Goal: Information Seeking & Learning: Learn about a topic

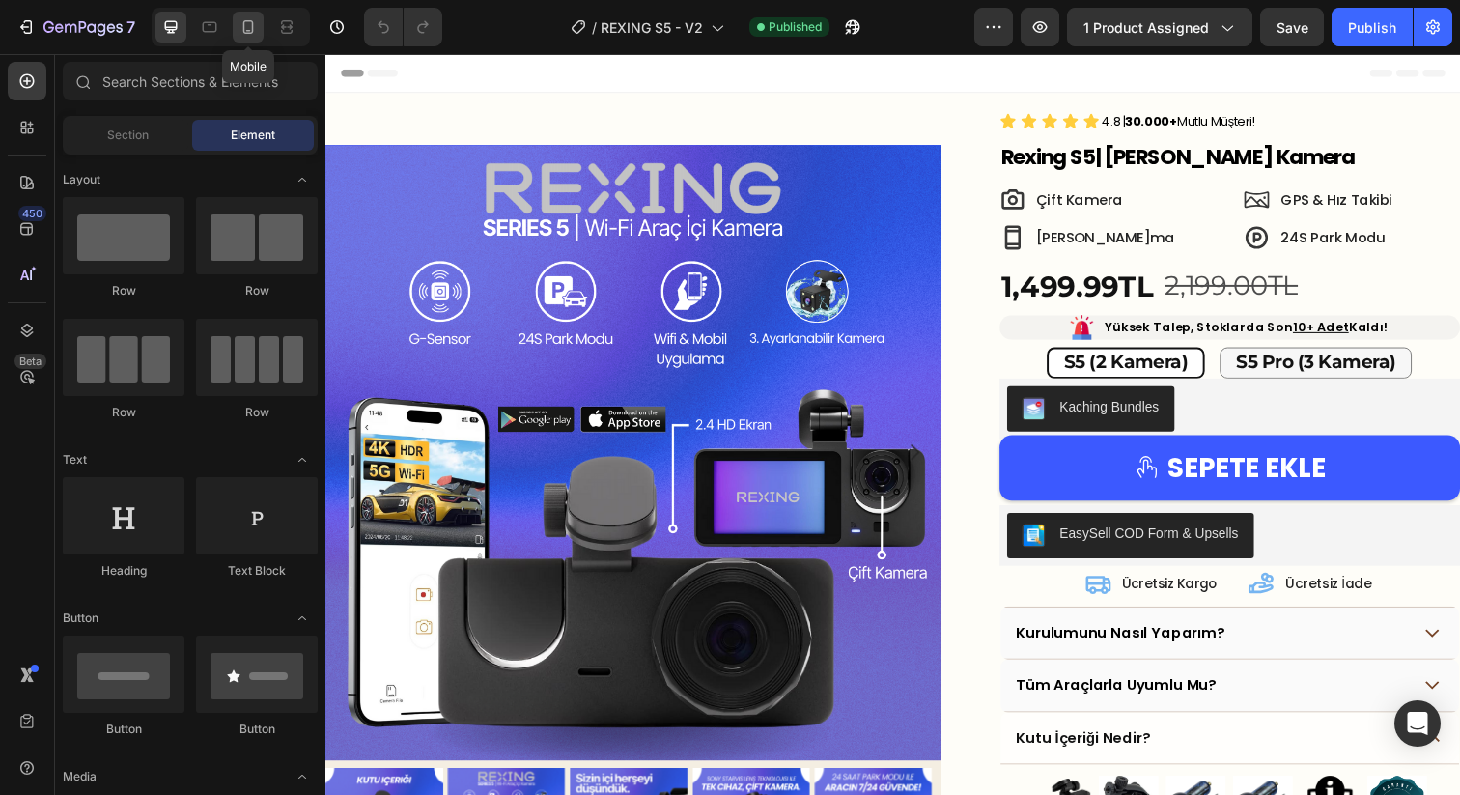
click at [243, 34] on icon at bounding box center [247, 26] width 19 height 19
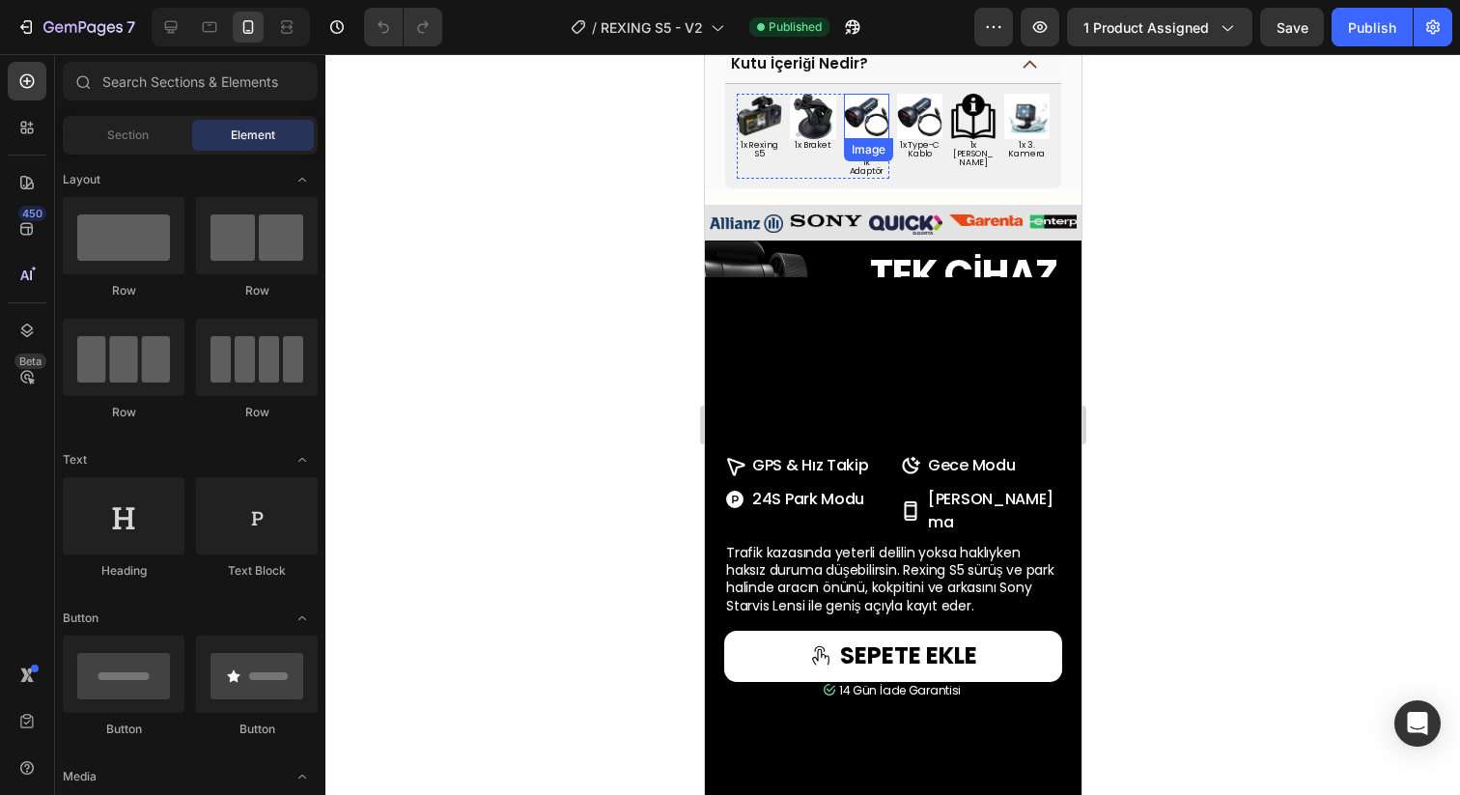
scroll to position [1468, 0]
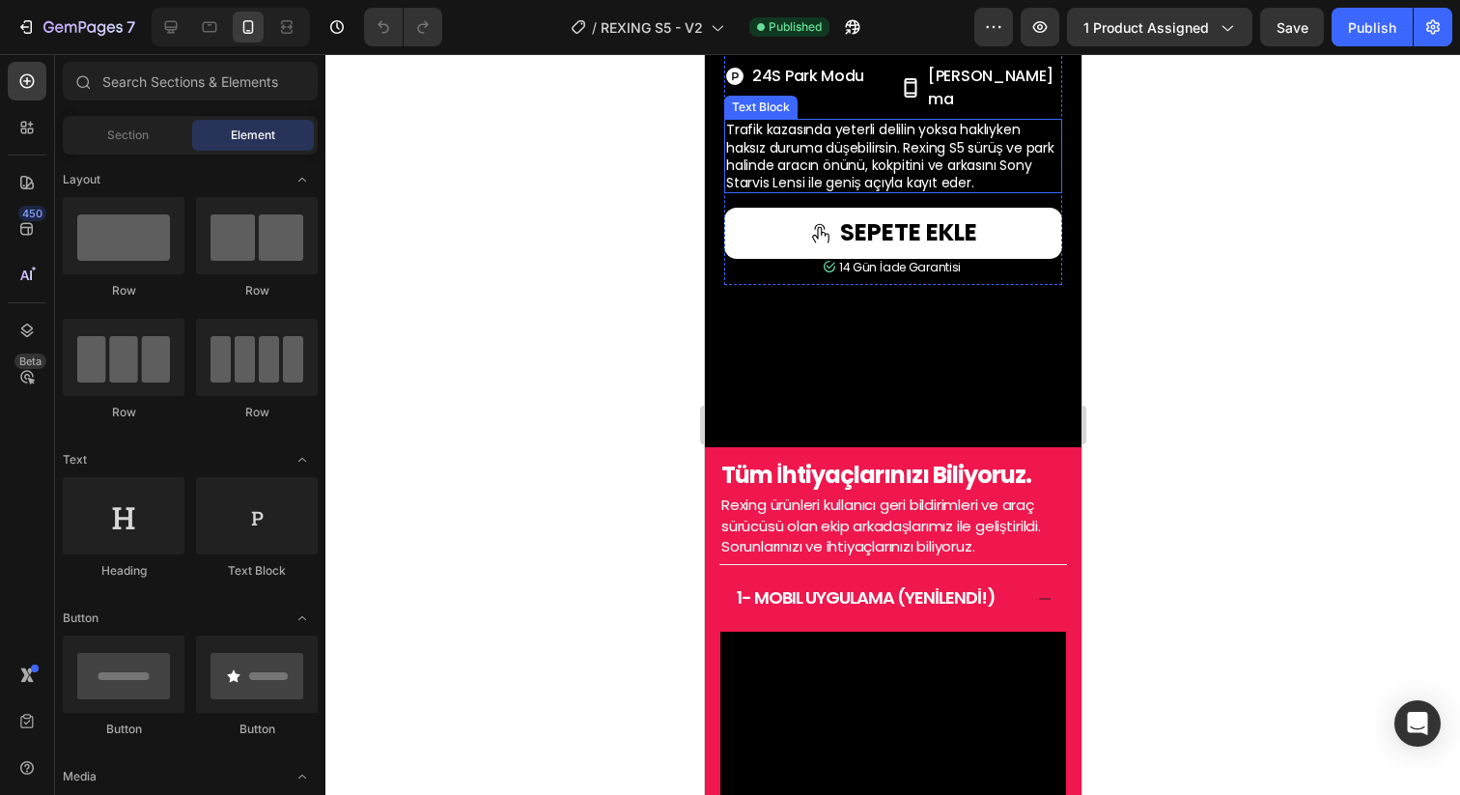
click at [868, 192] on span "Trafik kazasında yeterli delilin yoksa haklıyken haksız duruma düşebilirsin. Re…" at bounding box center [889, 156] width 328 height 72
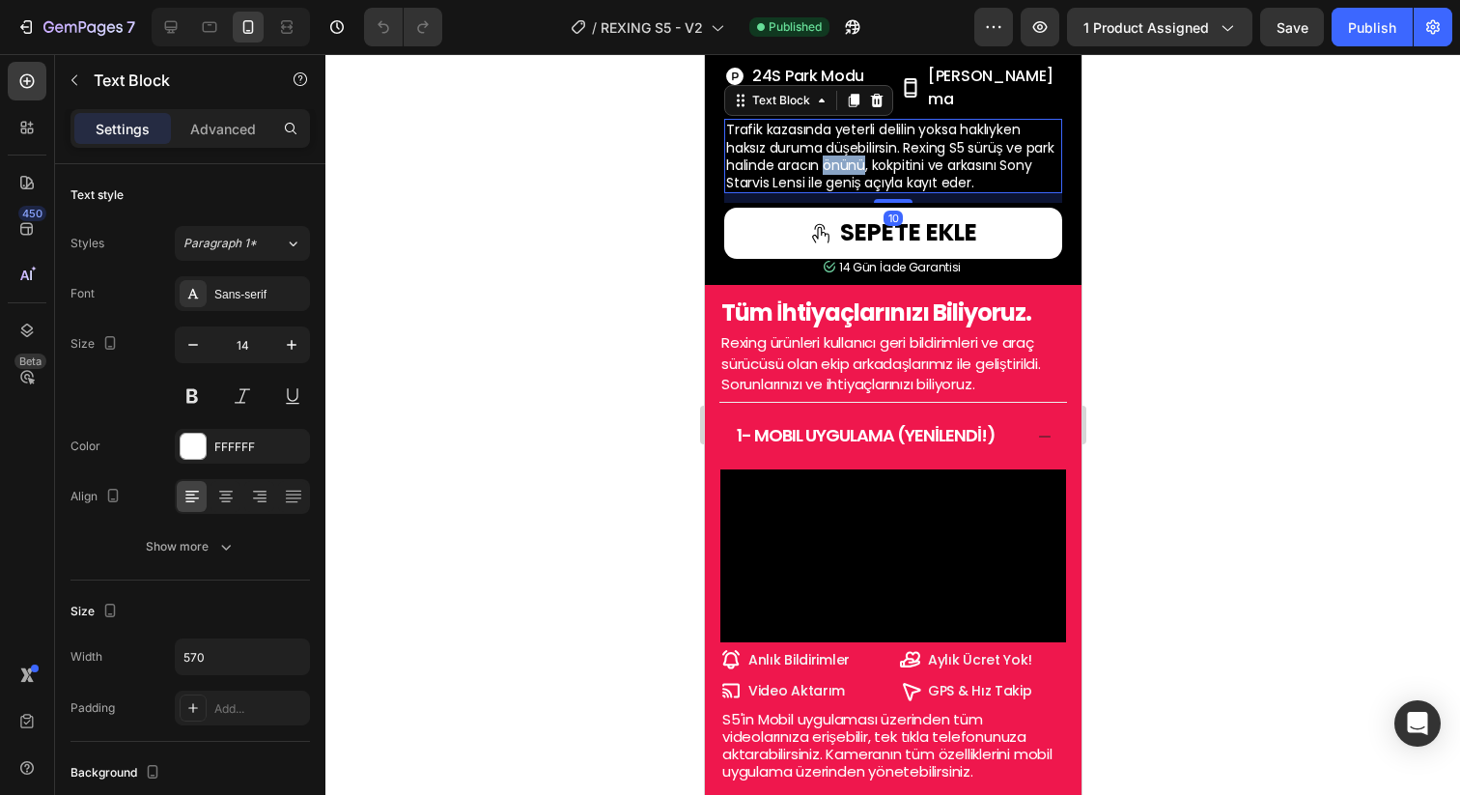
click at [868, 192] on span "Trafik kazasında yeterli delilin yoksa haklıyken haksız duruma düşebilirsin. Re…" at bounding box center [889, 156] width 328 height 72
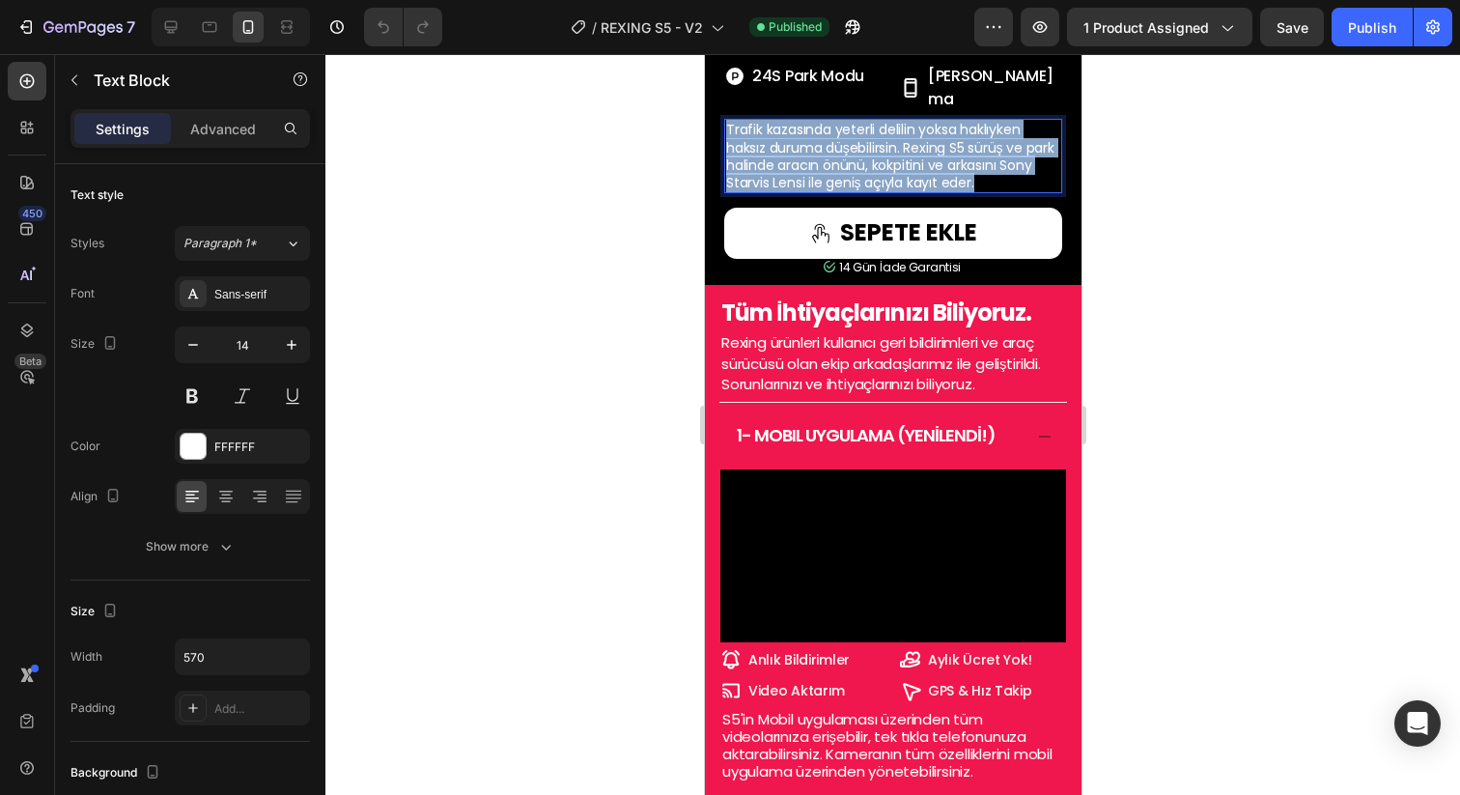
click at [868, 192] on span "Trafik kazasında yeterli delilin yoksa haklıyken haksız duruma düşebilirsin. Re…" at bounding box center [889, 156] width 328 height 72
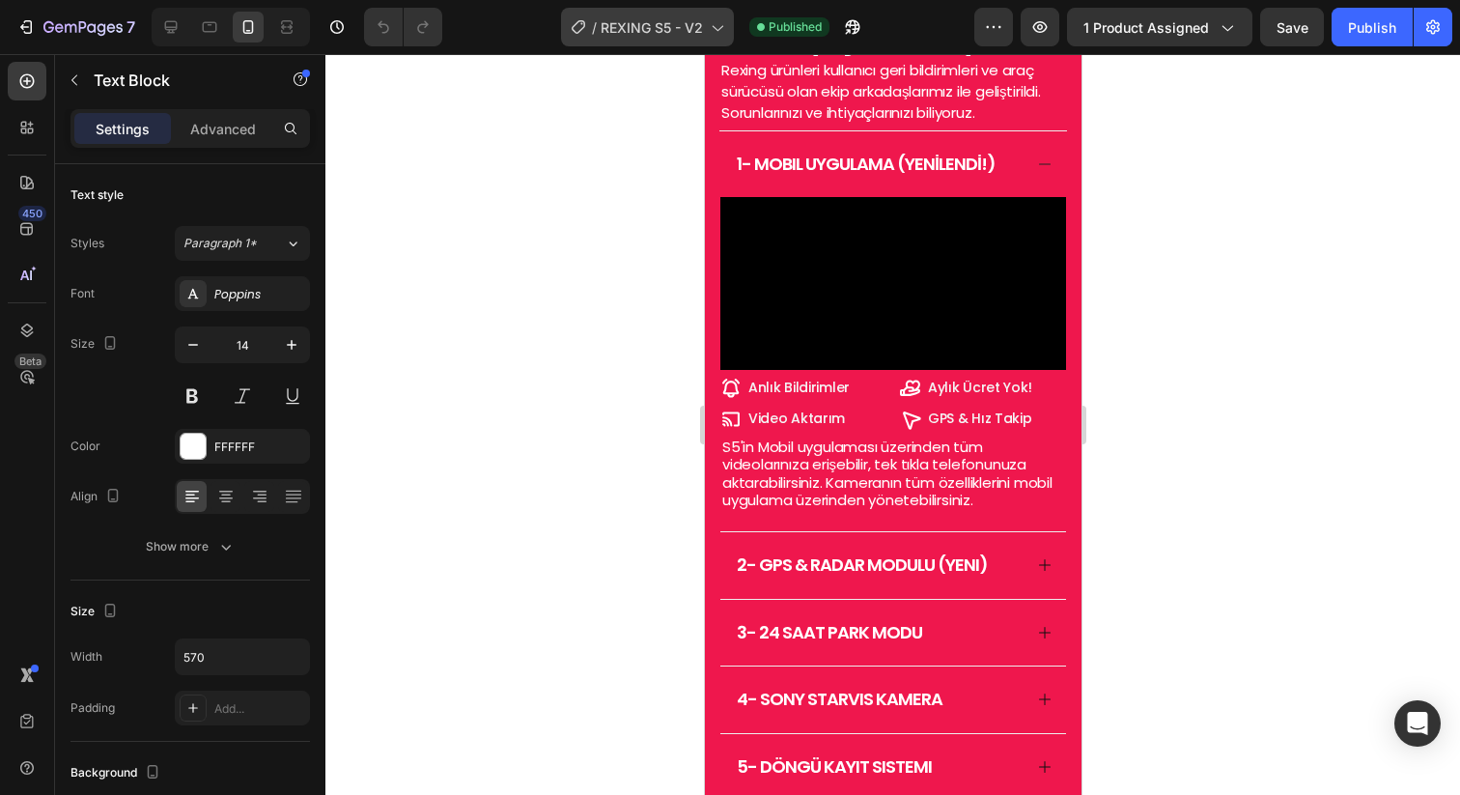
scroll to position [2014, 0]
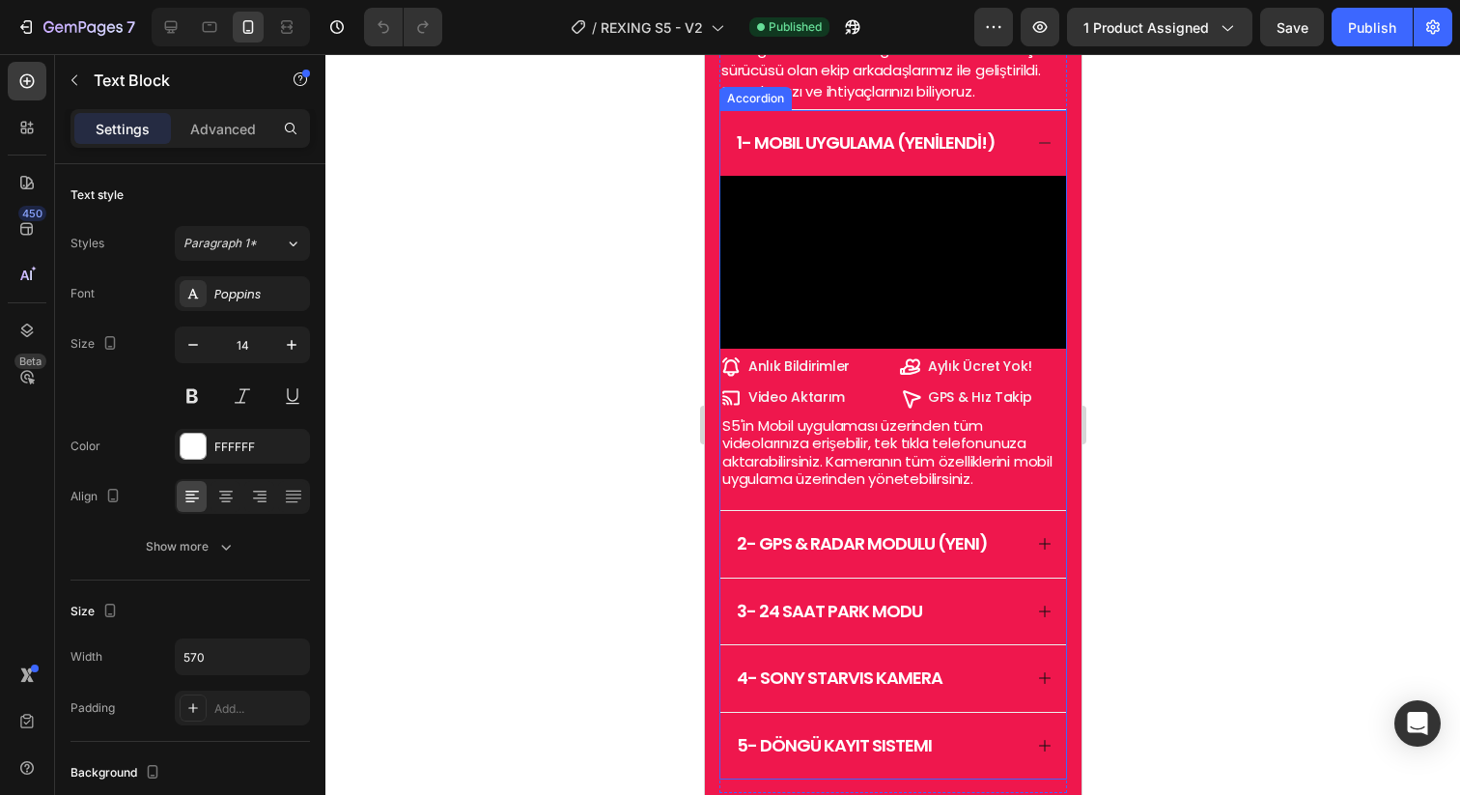
click at [863, 154] on span "1- mobıl UYGULAMA (YENİLENDİ!)" at bounding box center [865, 142] width 259 height 24
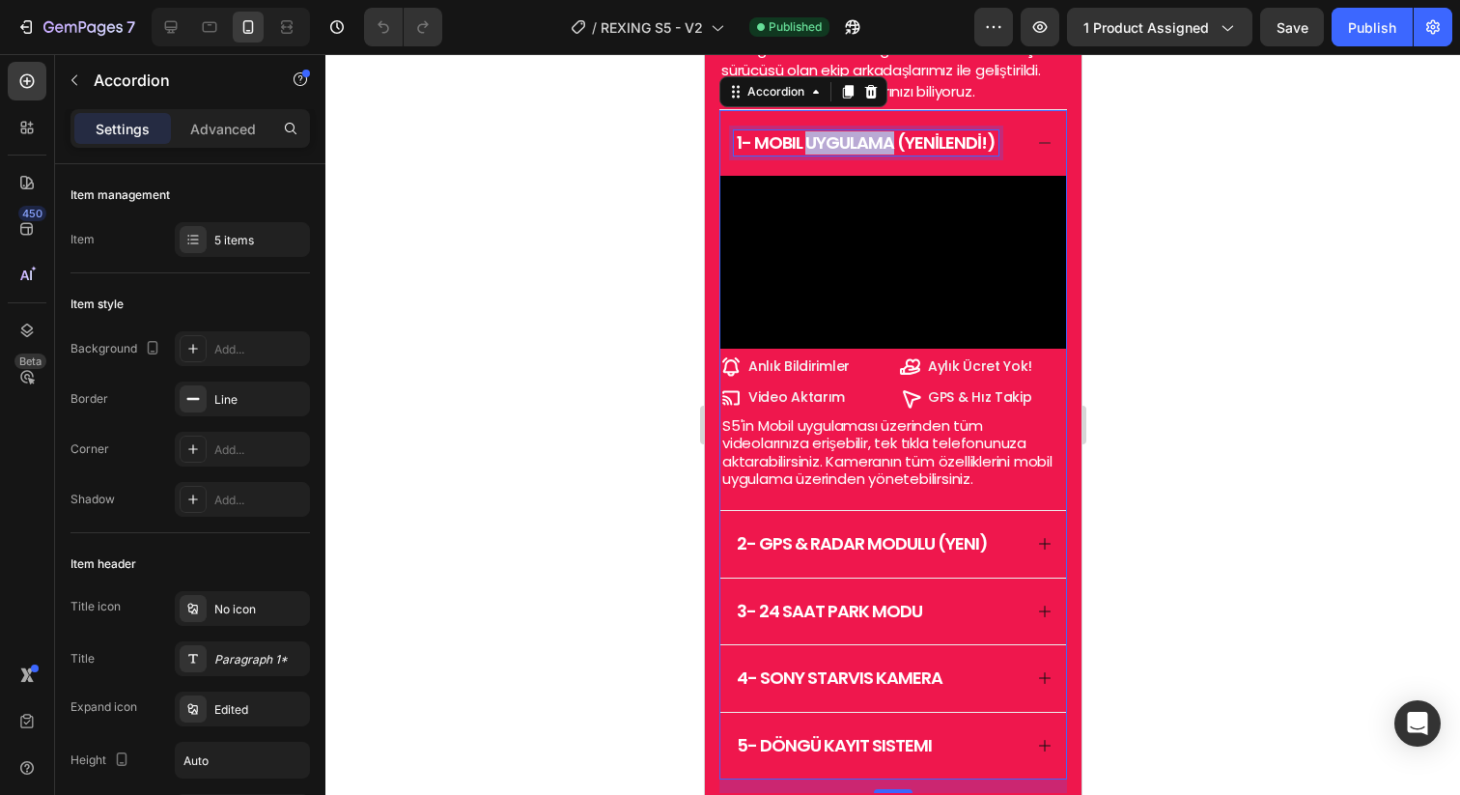
click at [863, 154] on span "1- mobıl UYGULAMA (YENİLENDİ!)" at bounding box center [865, 142] width 259 height 24
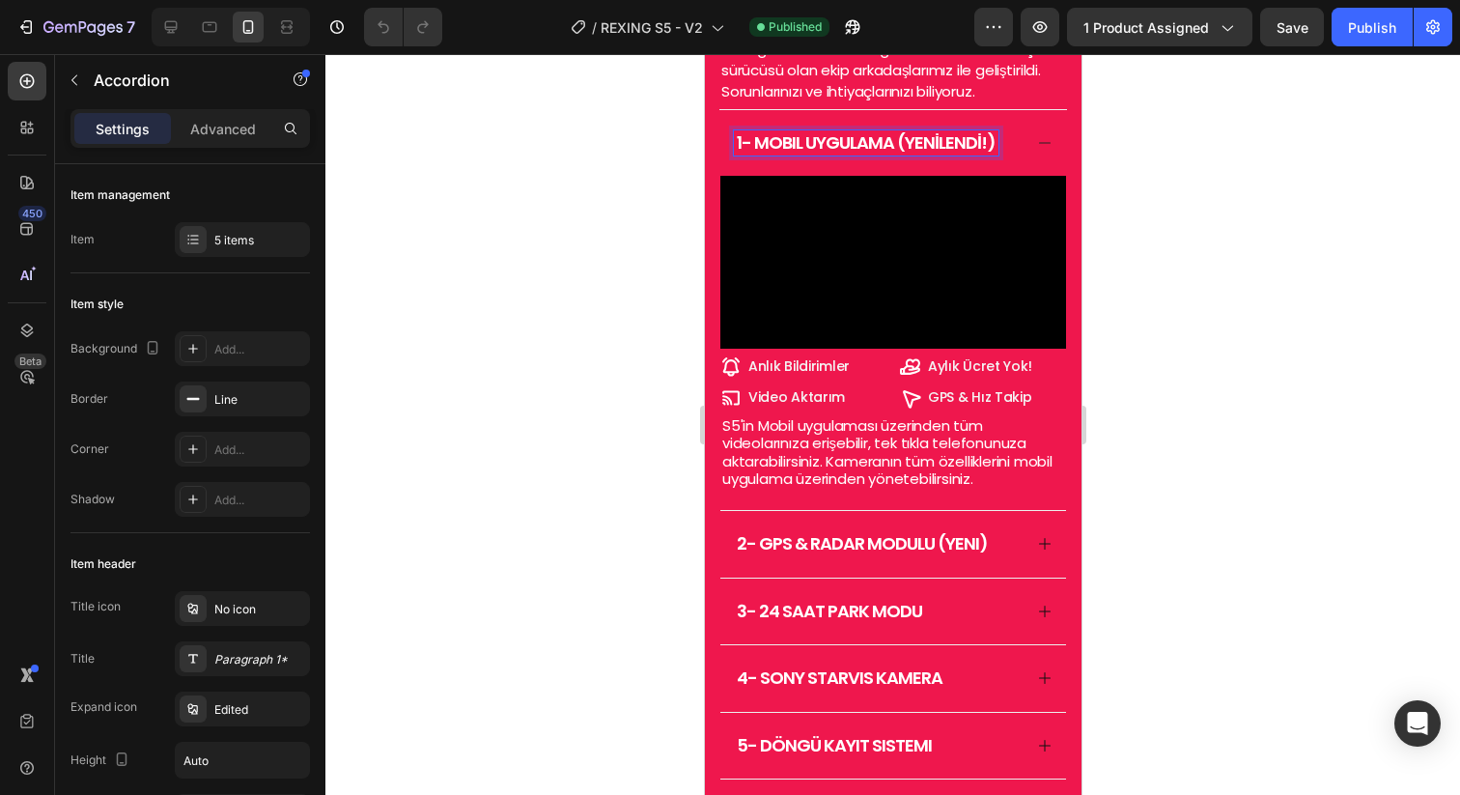
click at [907, 154] on span "1- mobıl UYGULAMA (YENİLENDİ!)" at bounding box center [865, 142] width 259 height 24
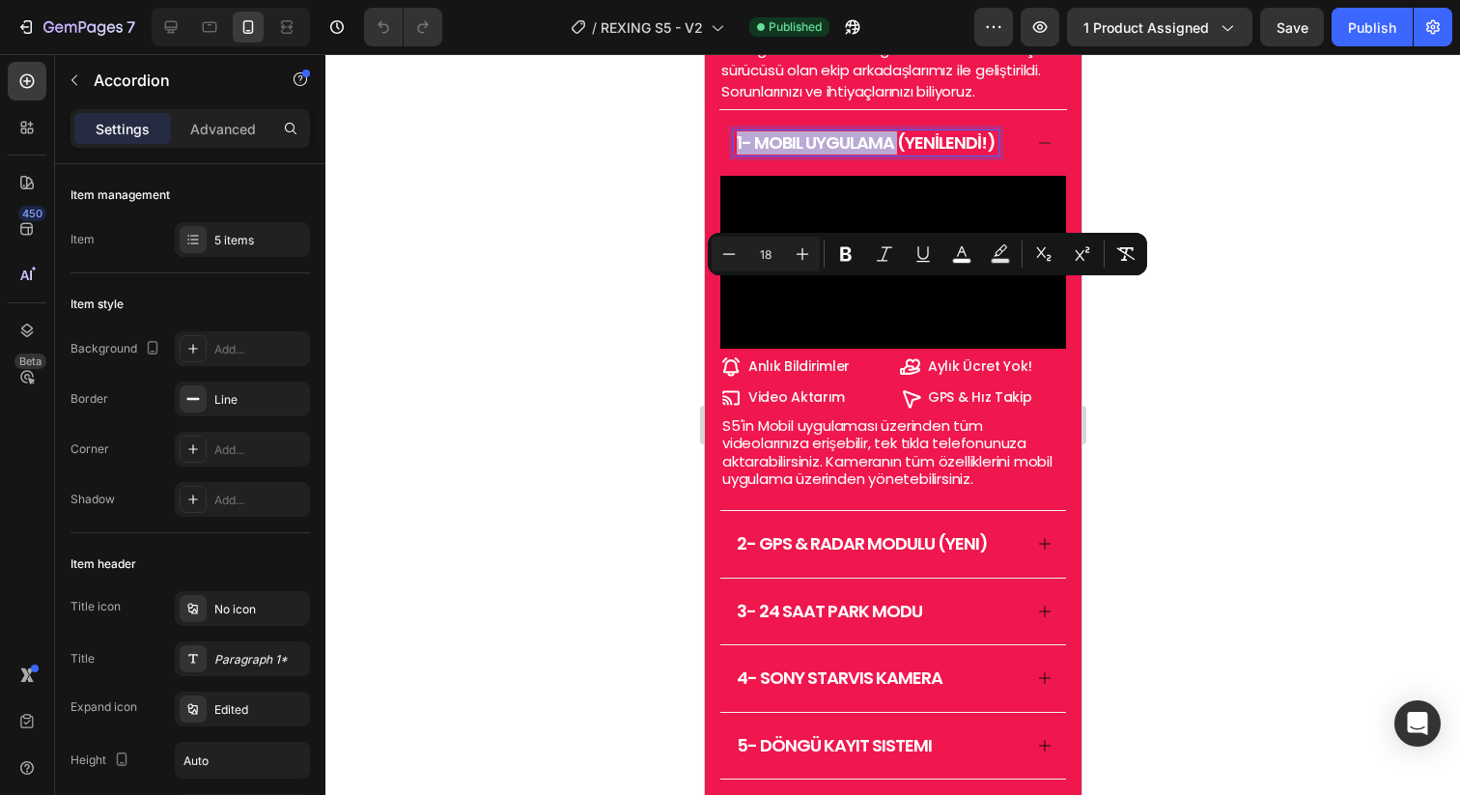
drag, startPoint x: 894, startPoint y: 295, endPoint x: 716, endPoint y: 288, distance: 177.8
click at [716, 288] on div "Tüm İhtiyaçlarınızı Biliyoruz. Heading Rexing ürünleri kullanıcı geri bildiriml…" at bounding box center [892, 464] width 377 height 944
copy span "1- mobıl UYGULAMA"
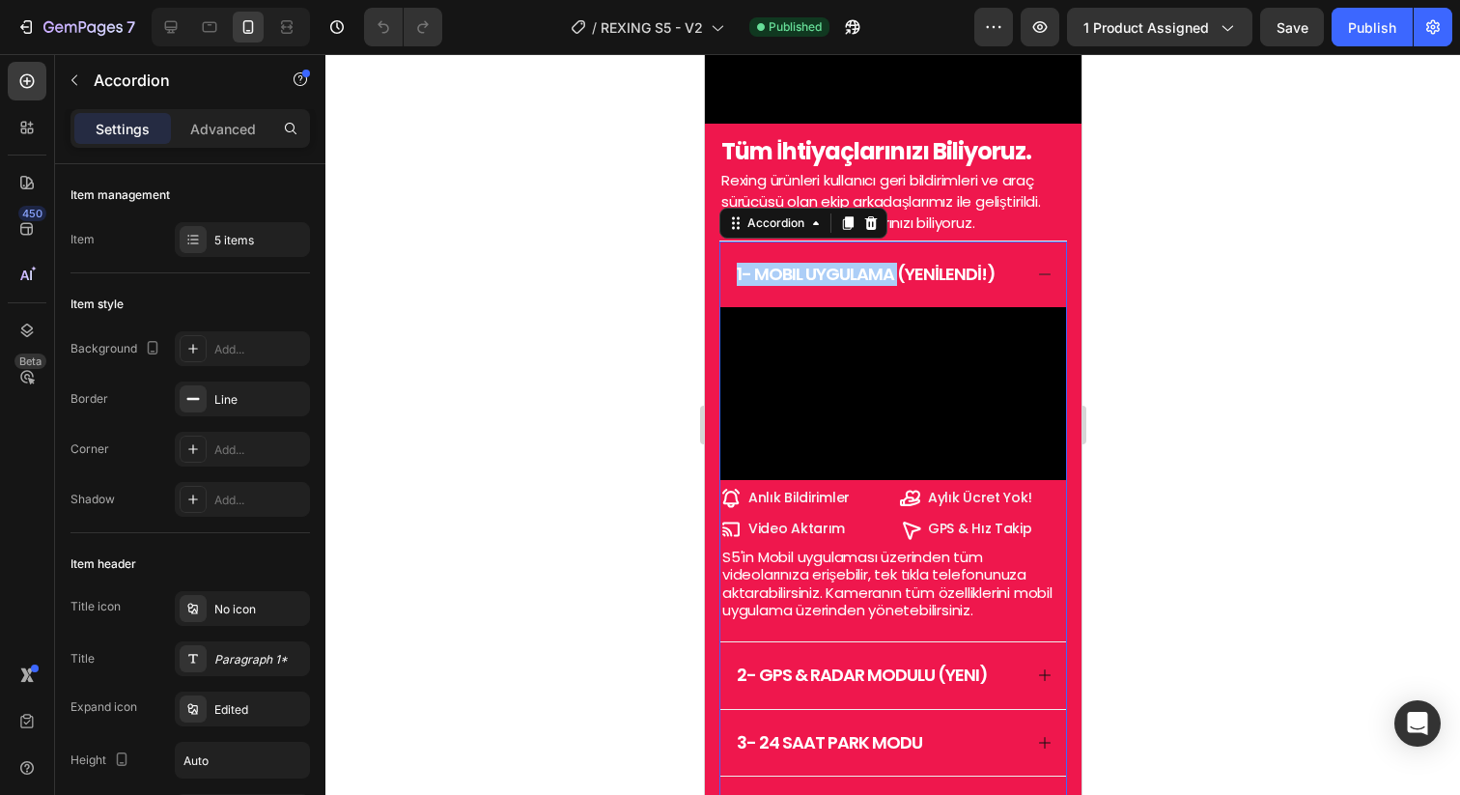
scroll to position [2425, 0]
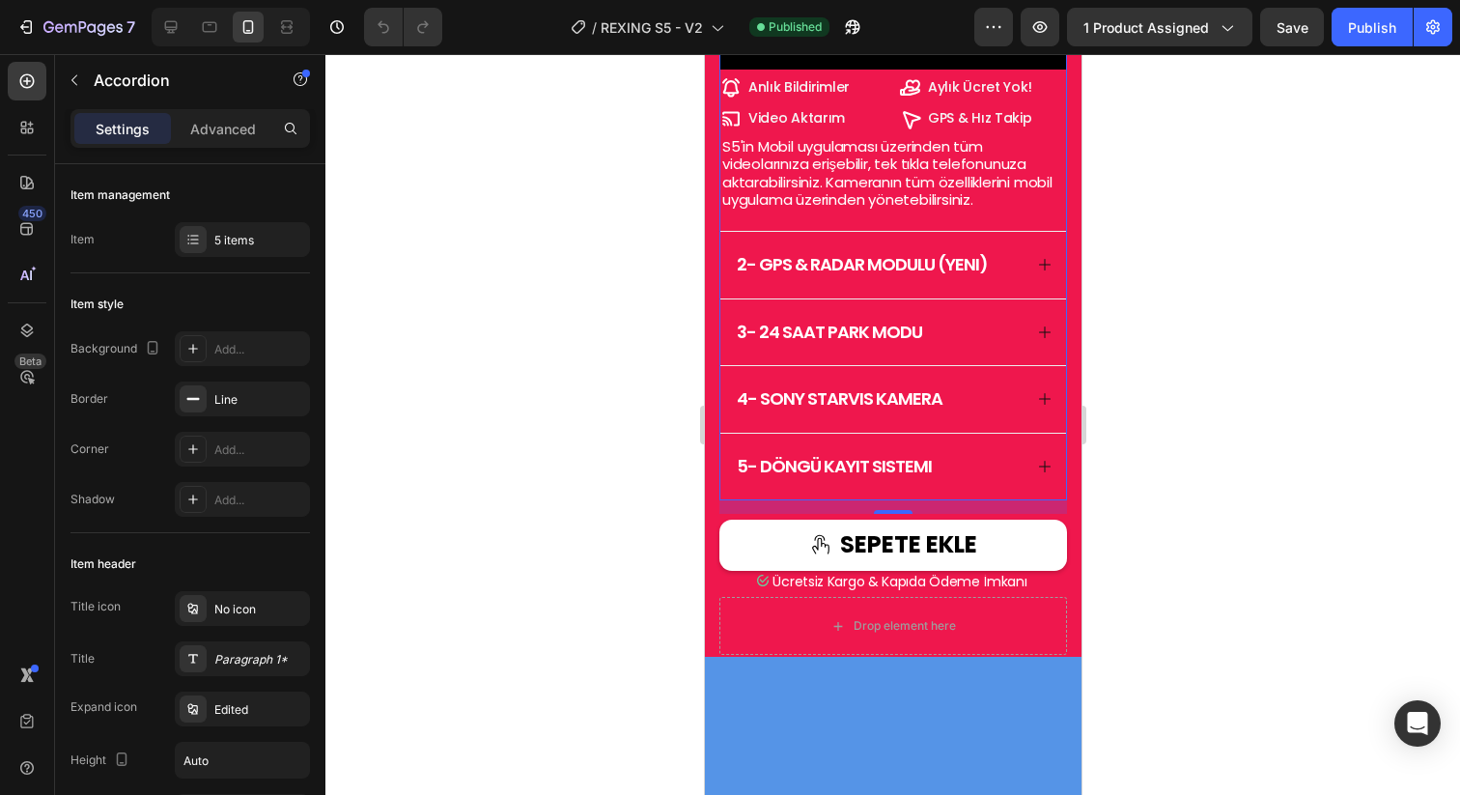
click at [828, 210] on span "S5'in Mobil uygulaması üzerinden tüm videolarınıza erişebilir, tek tıkla telefo…" at bounding box center [886, 172] width 330 height 73
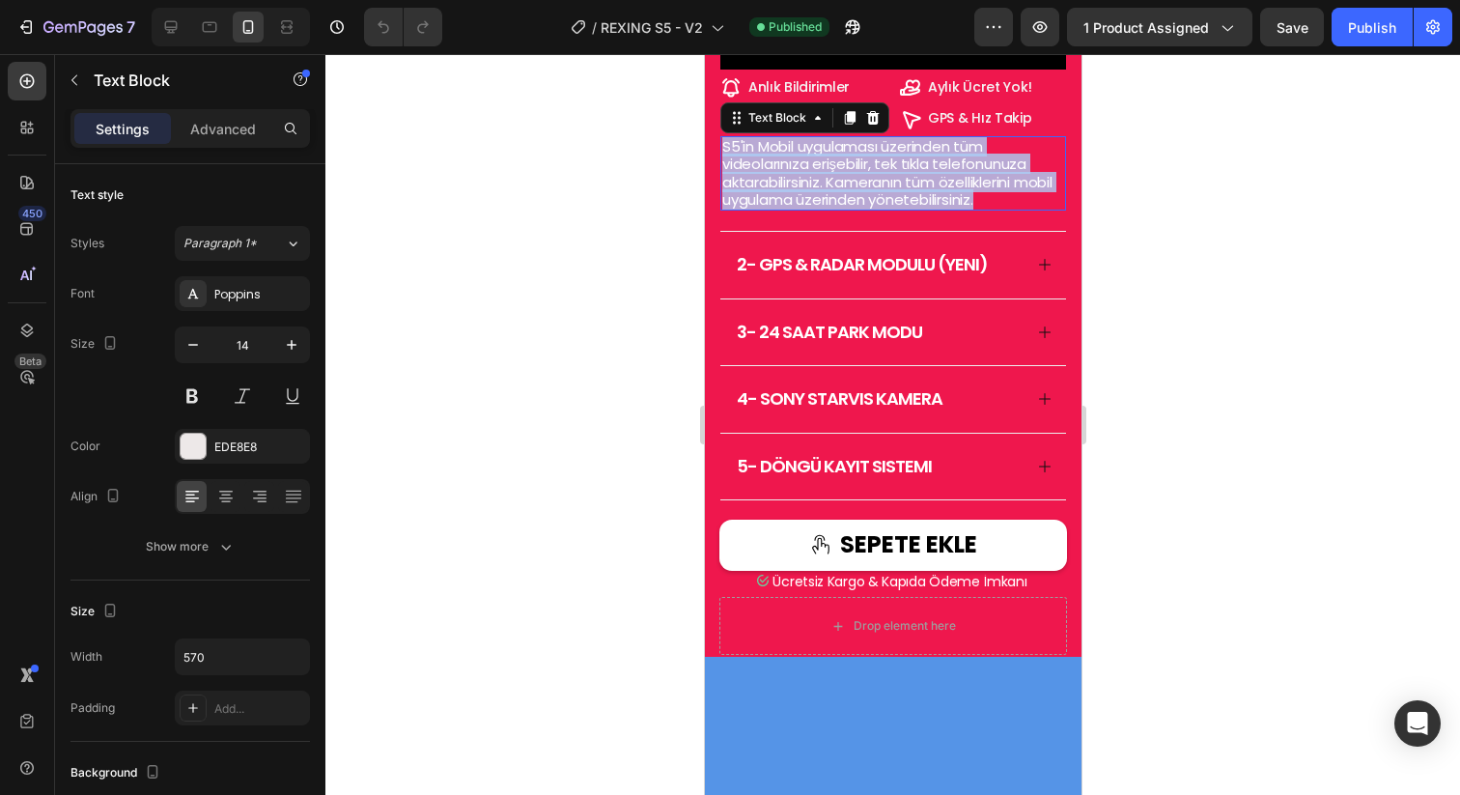
click at [828, 210] on span "S5'in Mobil uygulaması üzerinden tüm videolarınıza erişebilir, tek tıkla telefo…" at bounding box center [886, 172] width 330 height 73
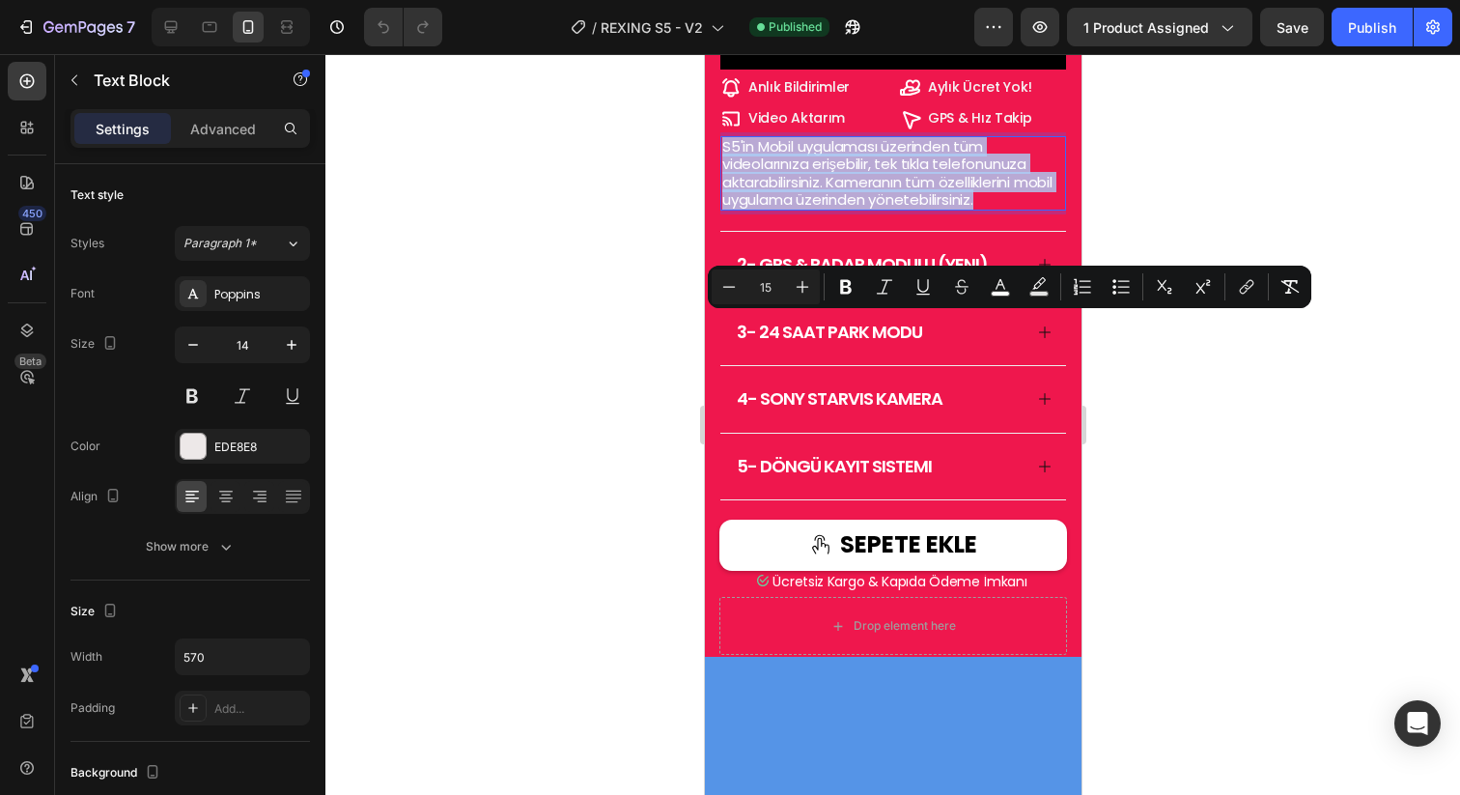
copy span "S5'in Mobil uygulaması üzerinden tüm videolarınıza erişebilir, tek tıkla telefo…"
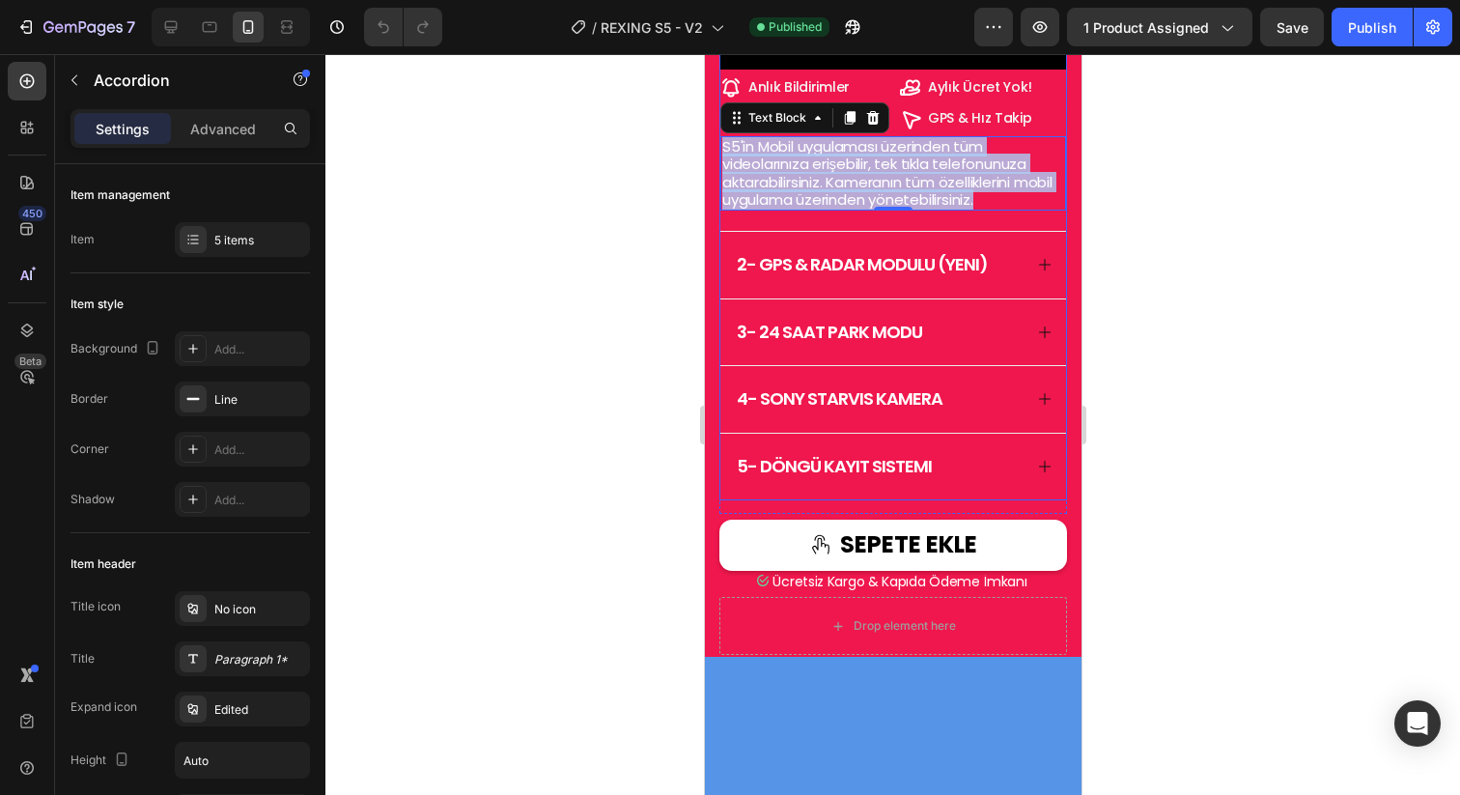
click at [868, 276] on span "2- gps & radar modulu (yenı)" at bounding box center [861, 264] width 251 height 24
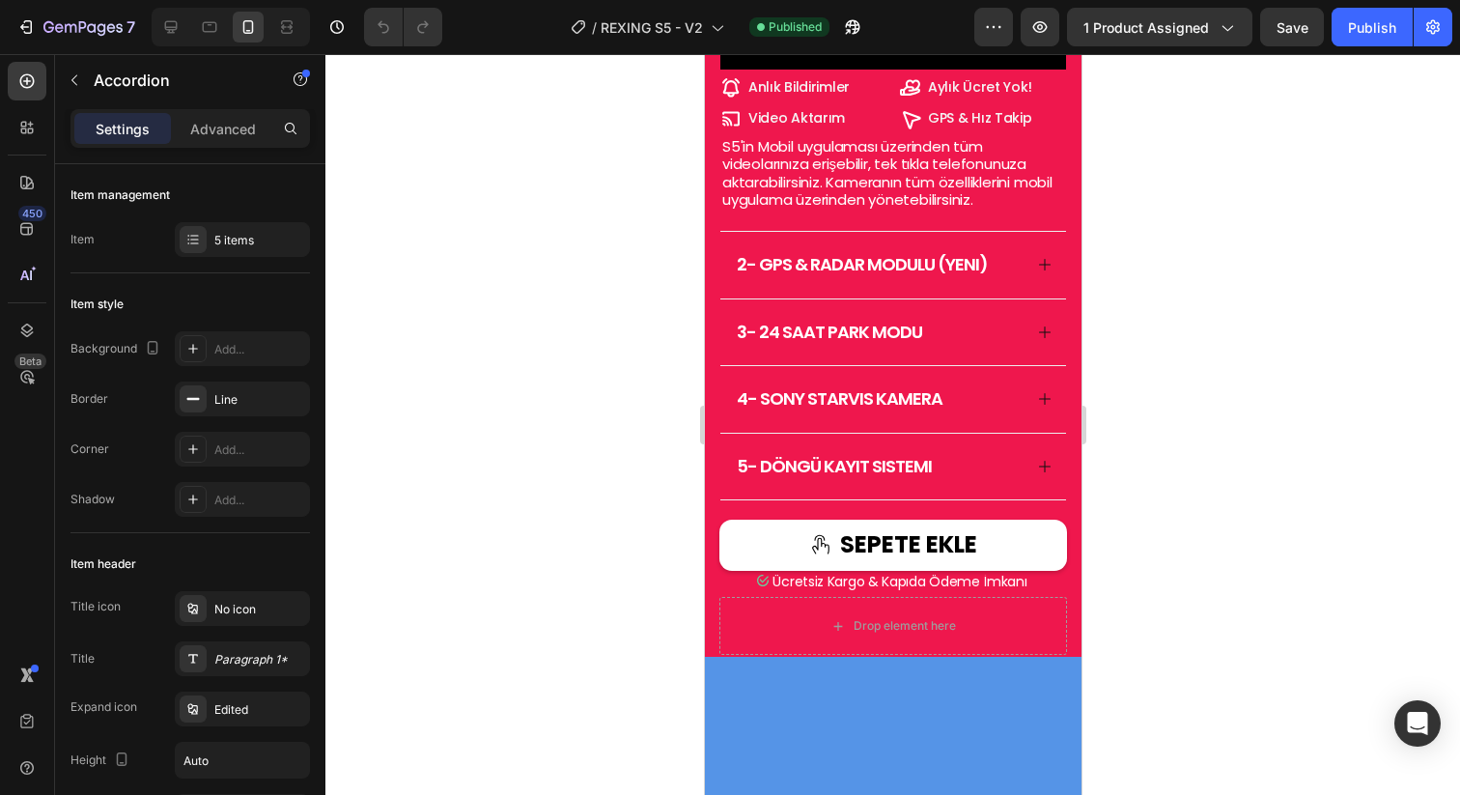
click at [1036, 272] on icon at bounding box center [1043, 264] width 15 height 15
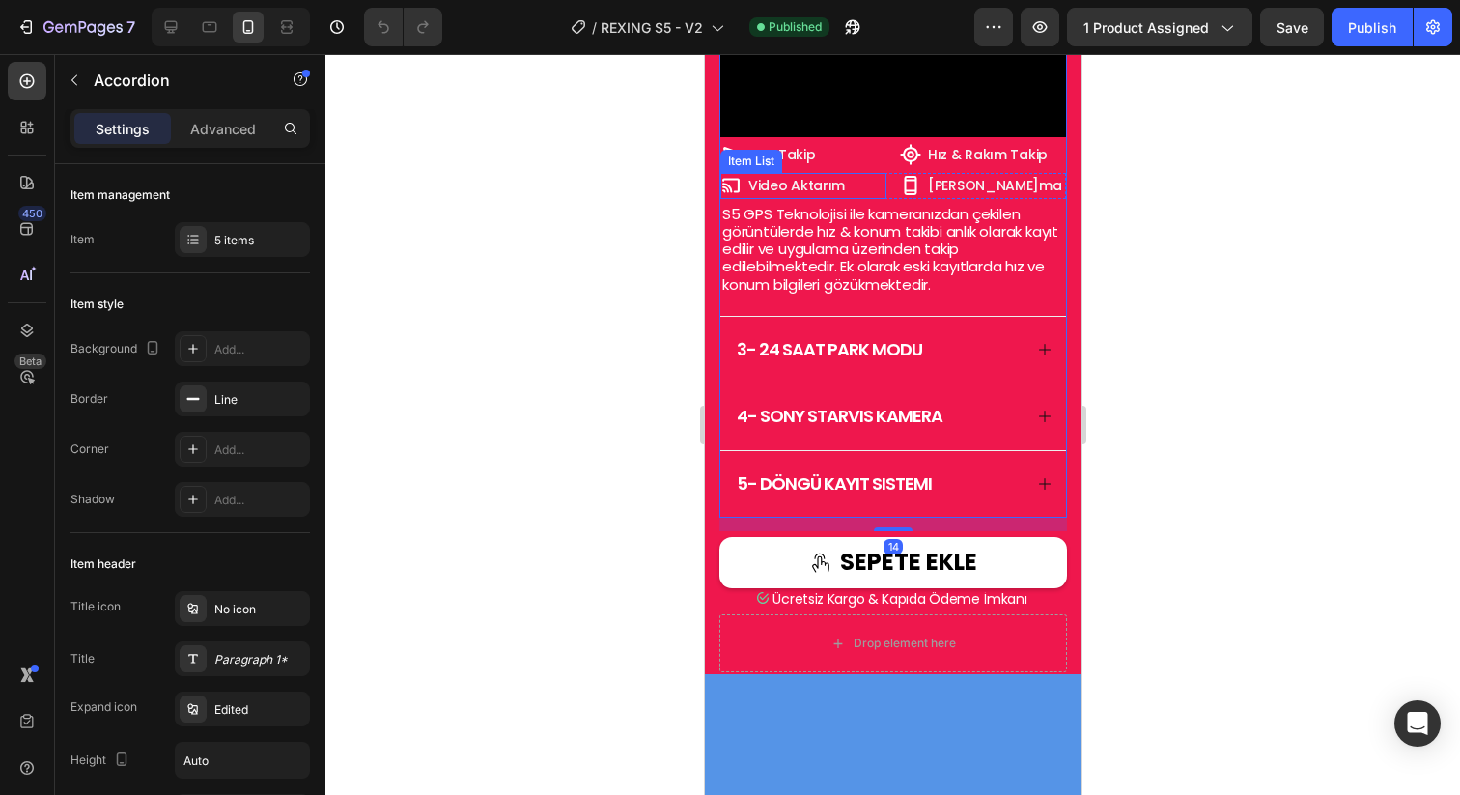
scroll to position [2131, 0]
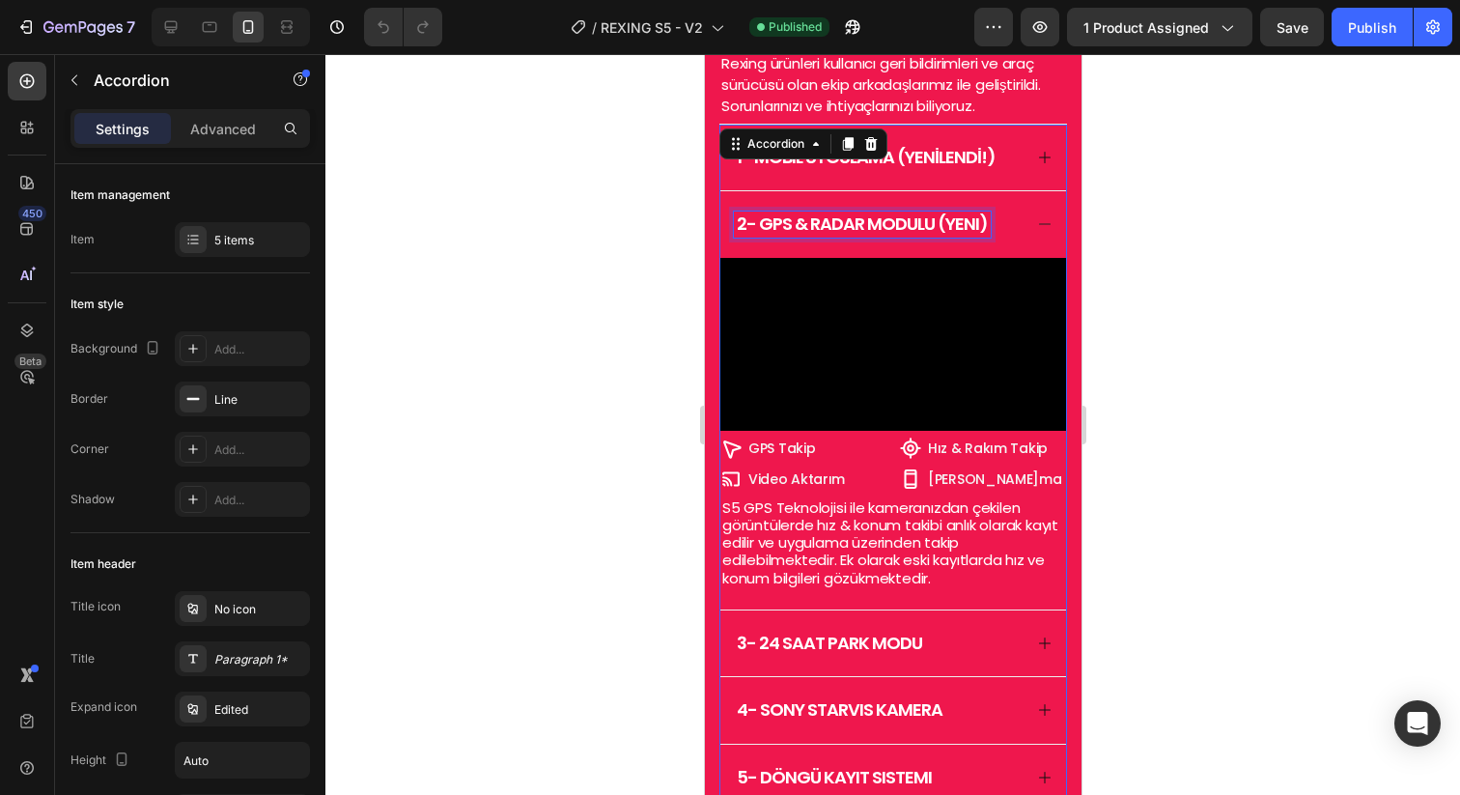
click at [745, 236] on span "2- gps & radar modulu (yenı)" at bounding box center [861, 223] width 251 height 24
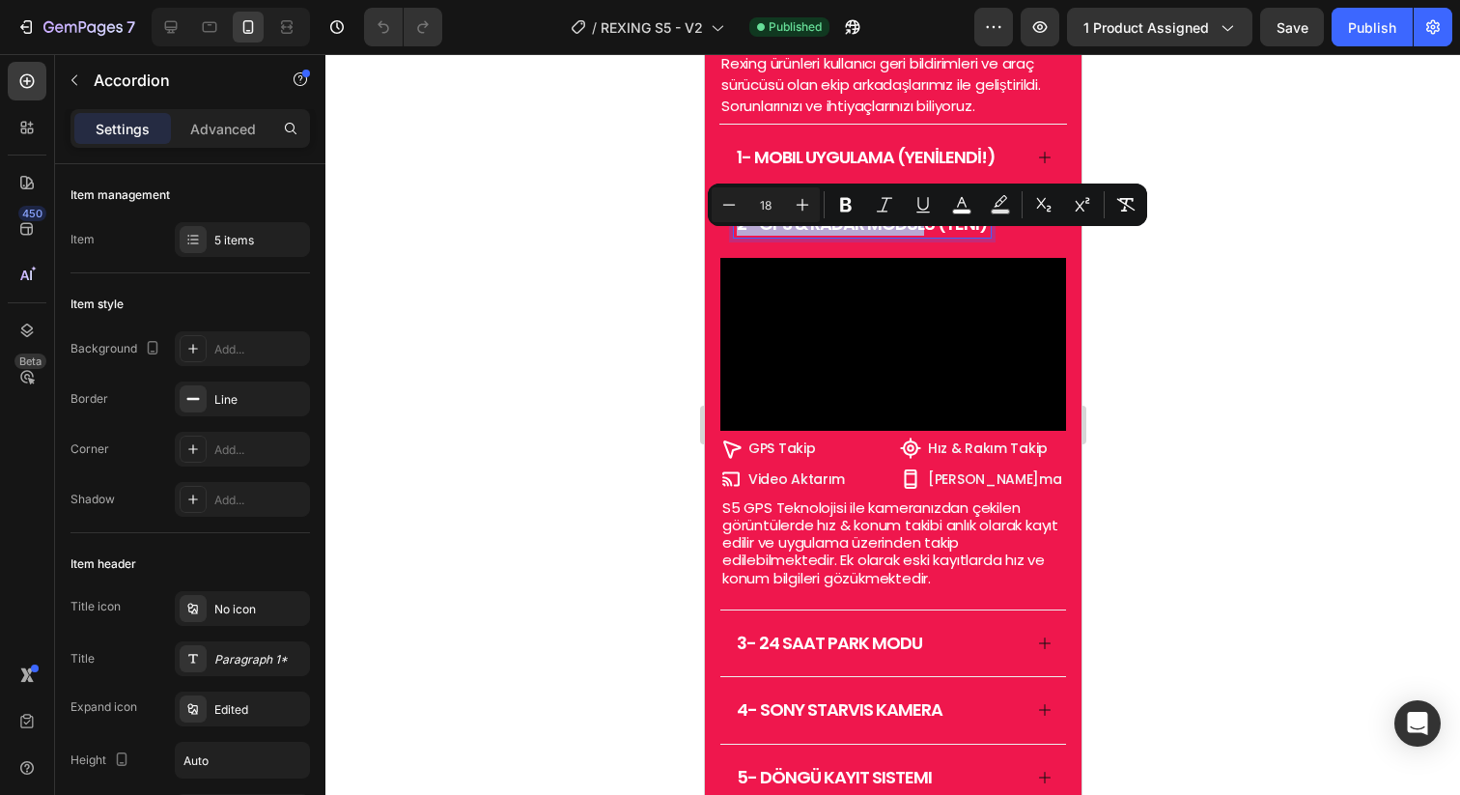
drag, startPoint x: 739, startPoint y: 248, endPoint x: 922, endPoint y: 249, distance: 183.5
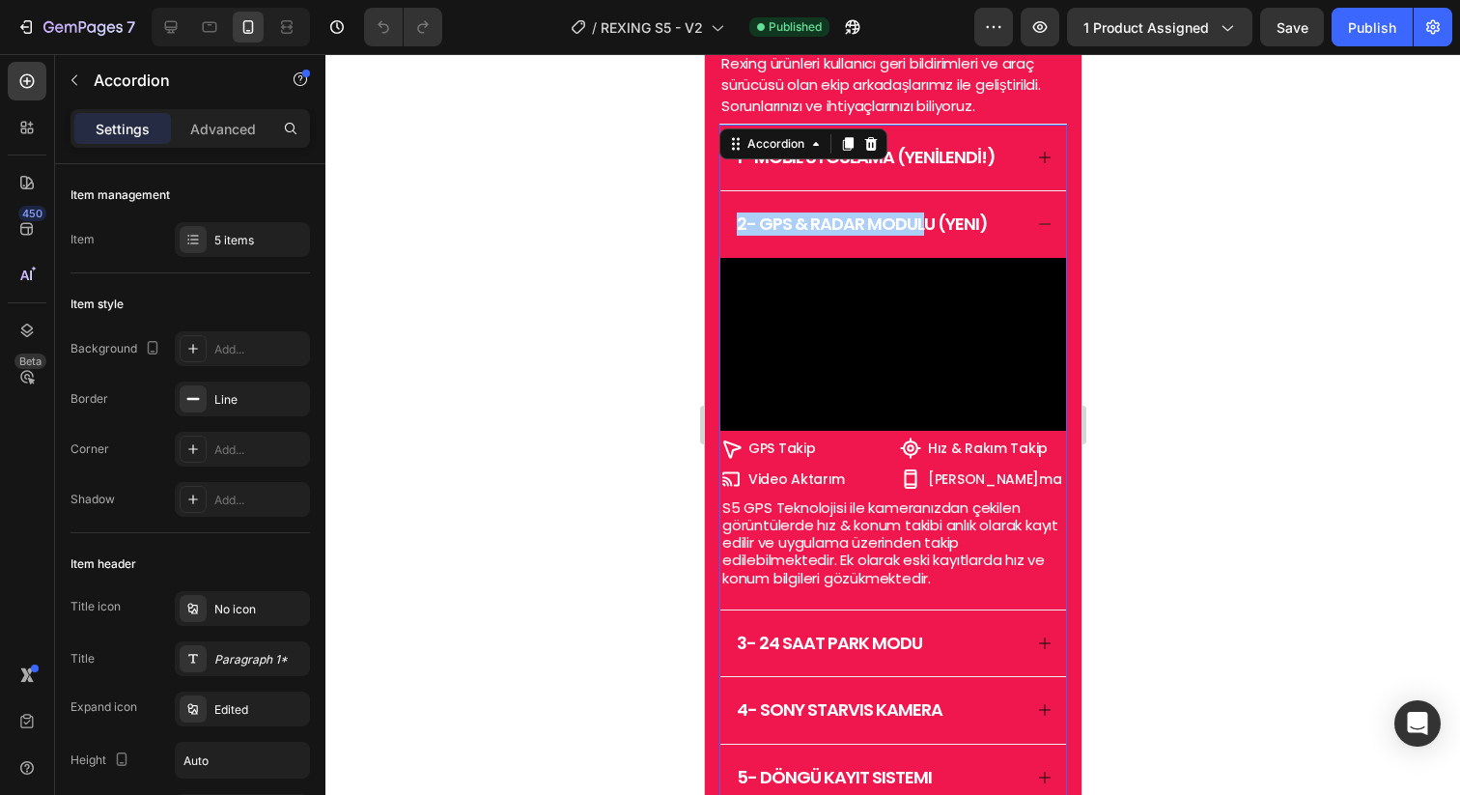
scroll to position [2322, 0]
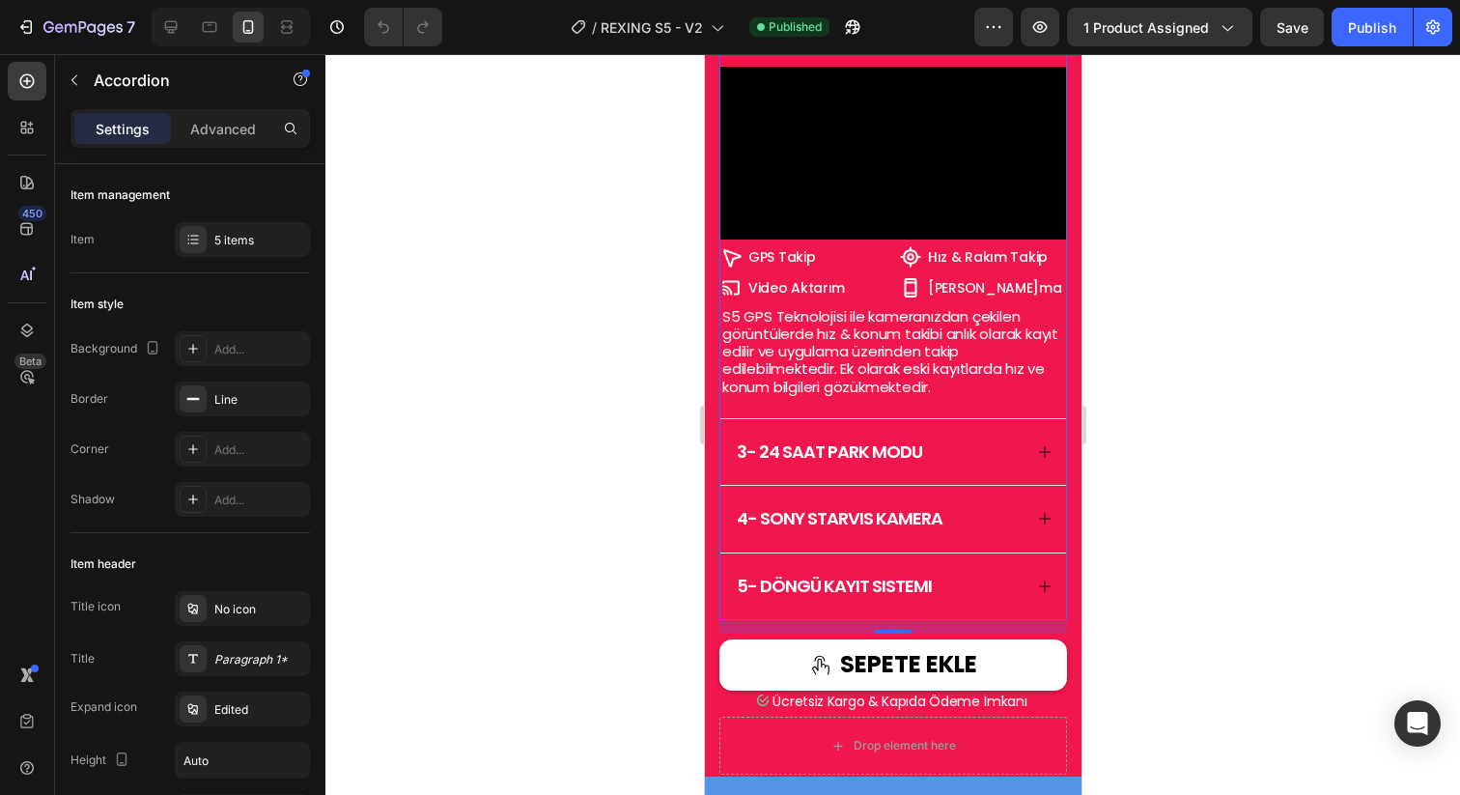
click at [873, 397] on span "S5 GPS Teknolojisi ile kameranızdan çekilen görüntülerde hız & konum takibi anl…" at bounding box center [889, 351] width 336 height 91
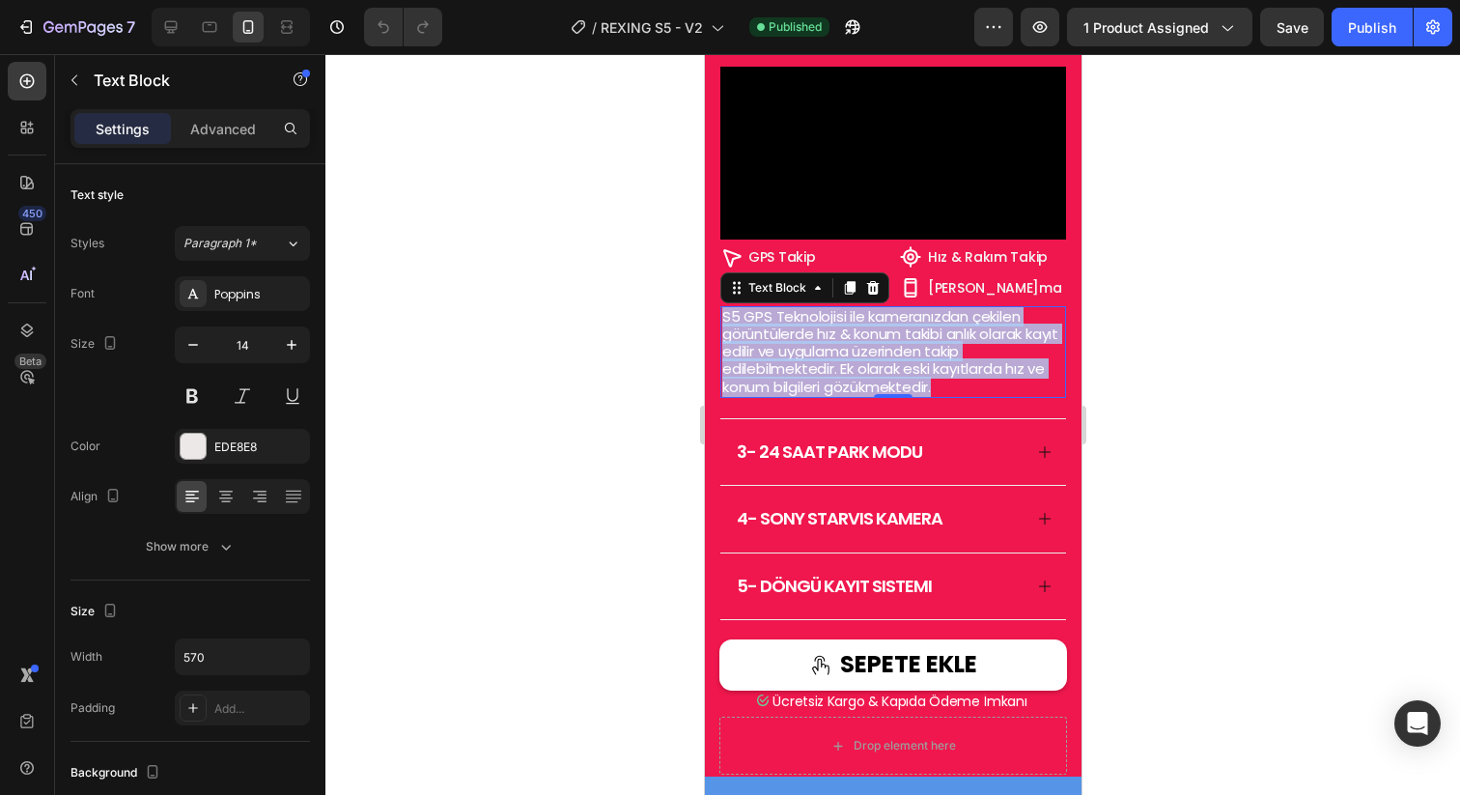
click at [873, 397] on span "S5 GPS Teknolojisi ile kameranızdan çekilen görüntülerde hız & konum takibi anl…" at bounding box center [889, 351] width 336 height 91
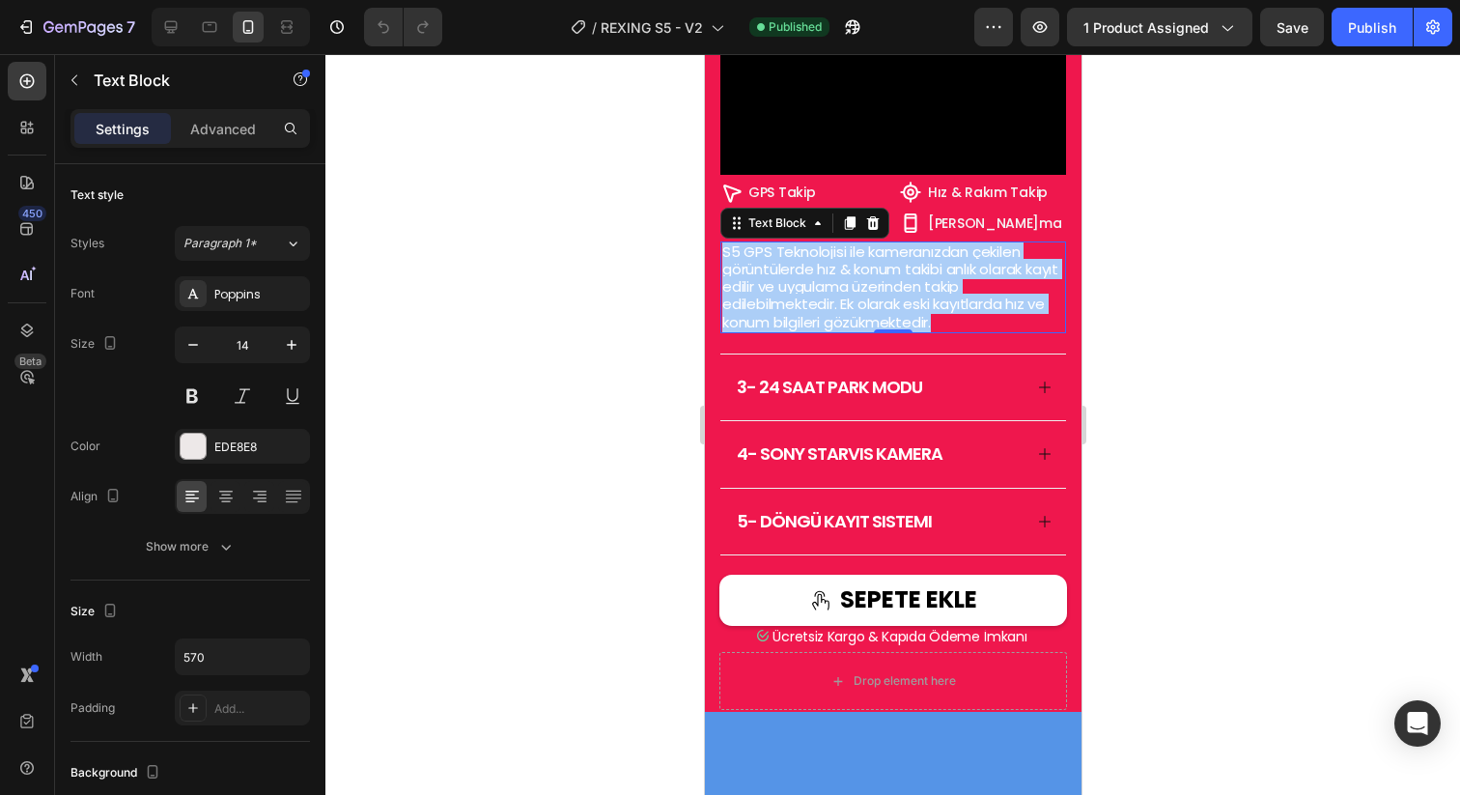
scroll to position [2440, 0]
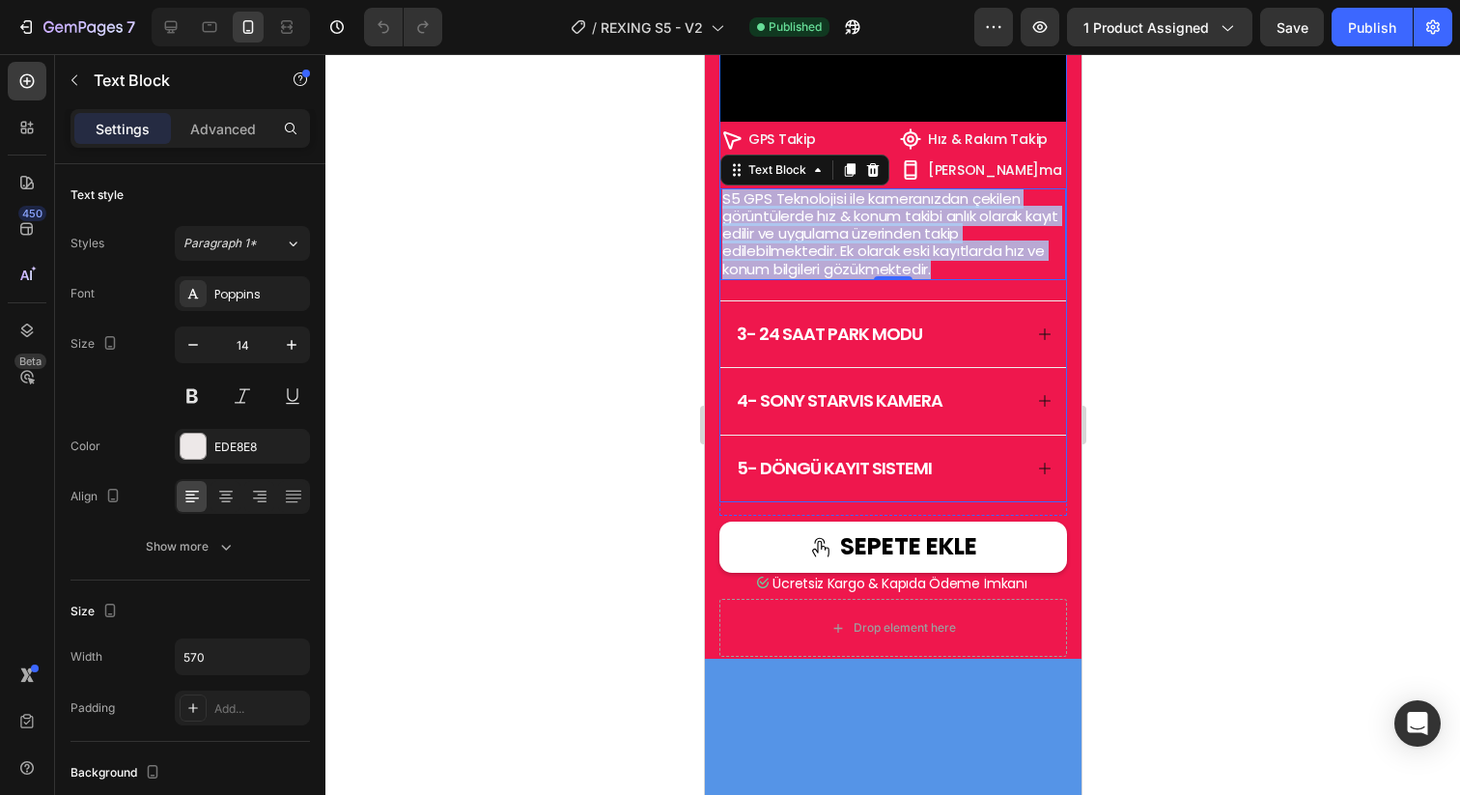
click at [1036, 342] on icon at bounding box center [1043, 333] width 15 height 15
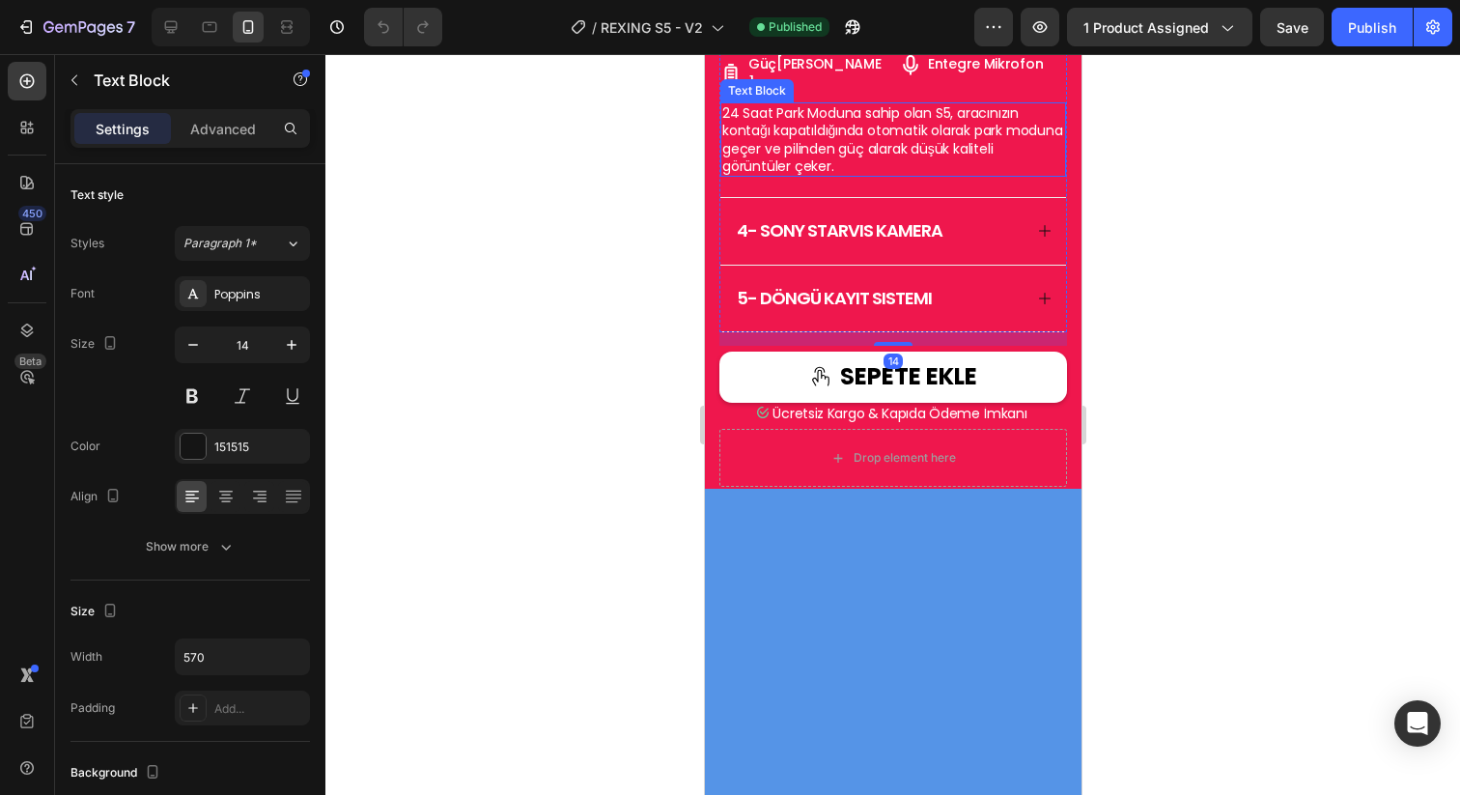
click at [932, 176] on span "24 Saat Park Moduna sahip olan S5, aracınızın kontağı kapatıldığında otomatik o…" at bounding box center [891, 139] width 341 height 72
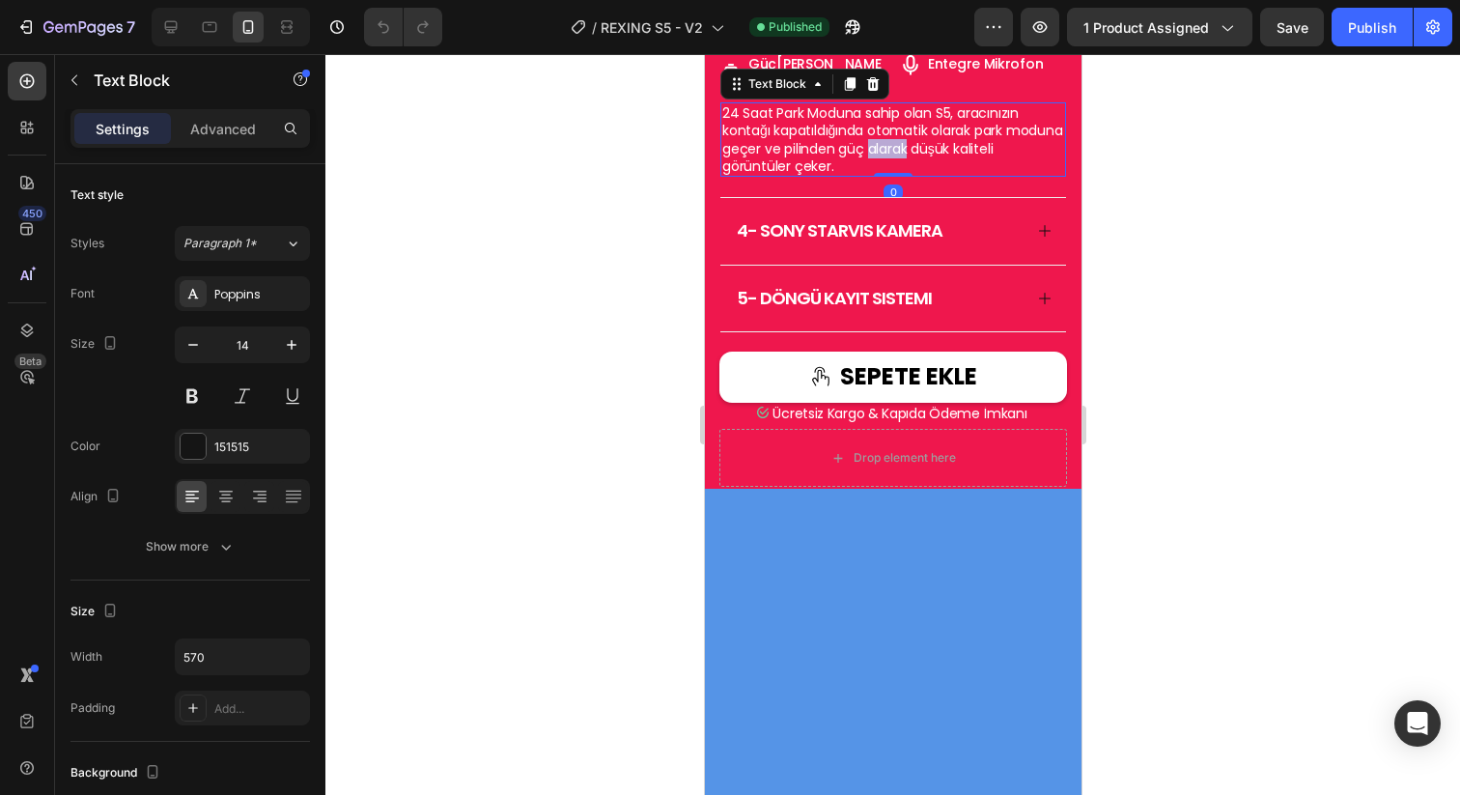
click at [932, 176] on span "24 Saat Park Moduna sahip olan S5, aracınızın kontağı kapatıldığında otomatik o…" at bounding box center [891, 139] width 341 height 72
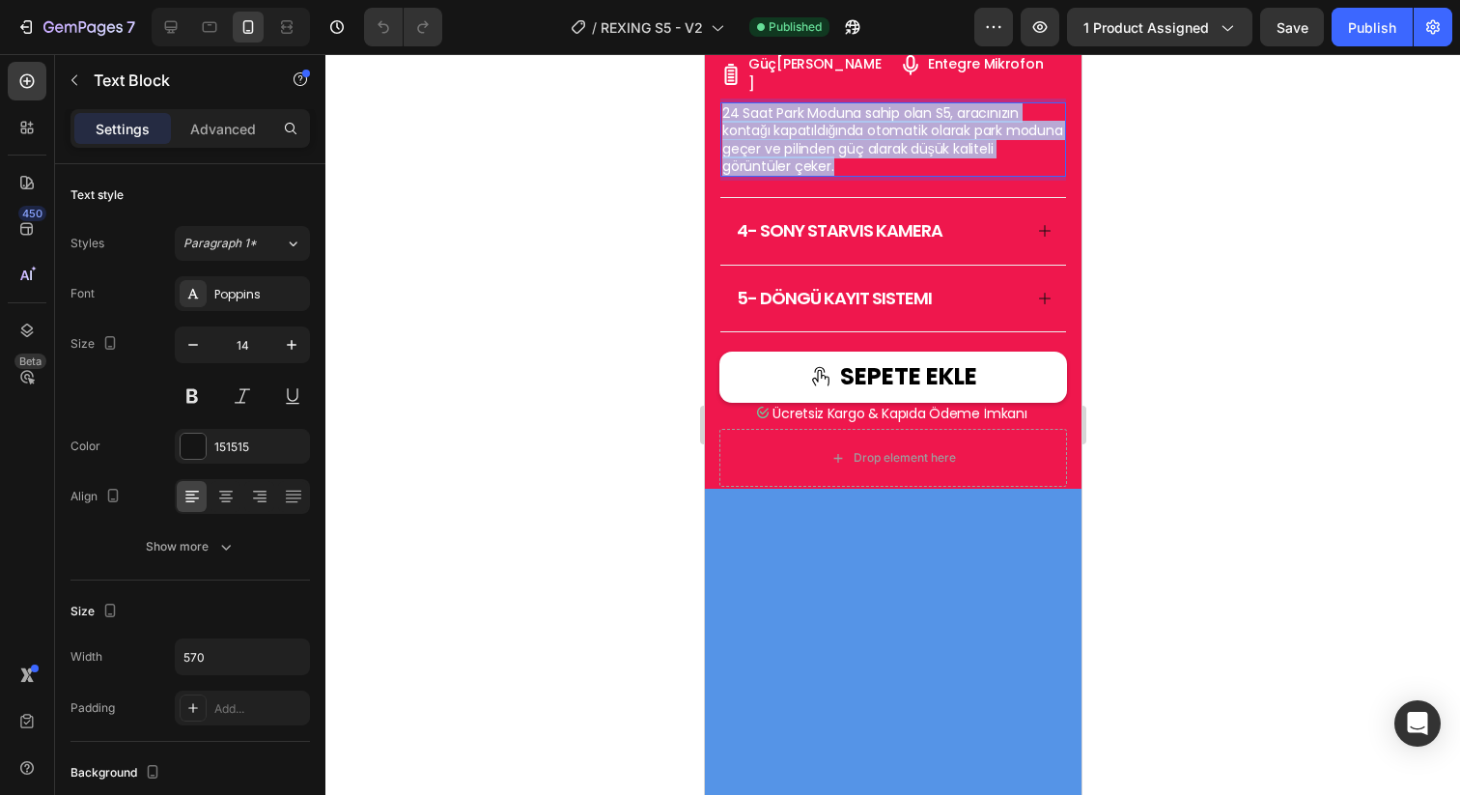
click at [932, 176] on span "24 Saat Park Moduna sahip olan S5, aracınızın kontağı kapatıldığında otomatik o…" at bounding box center [891, 139] width 341 height 72
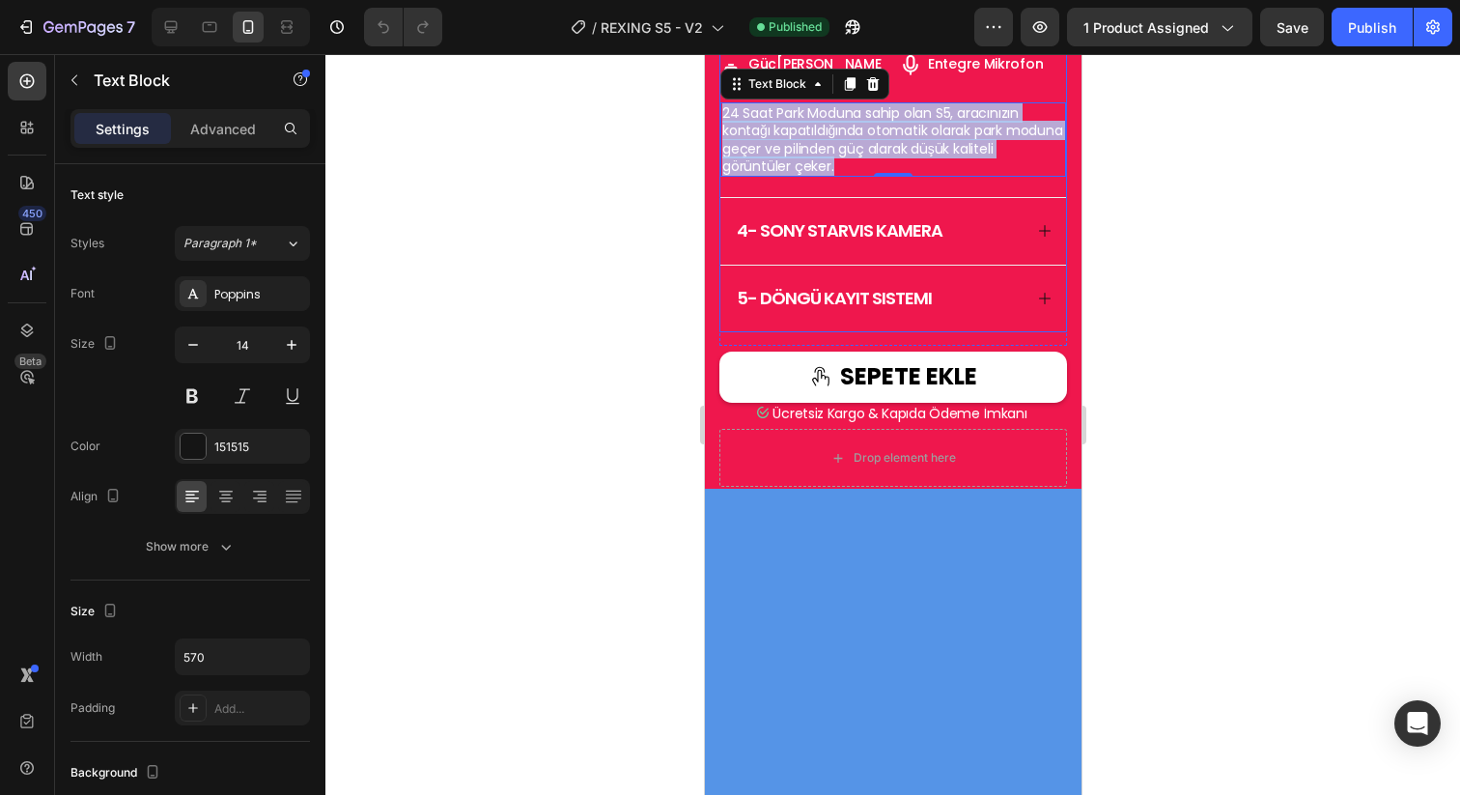
click at [1006, 265] on div "4- sony starvıs kamera" at bounding box center [892, 231] width 346 height 67
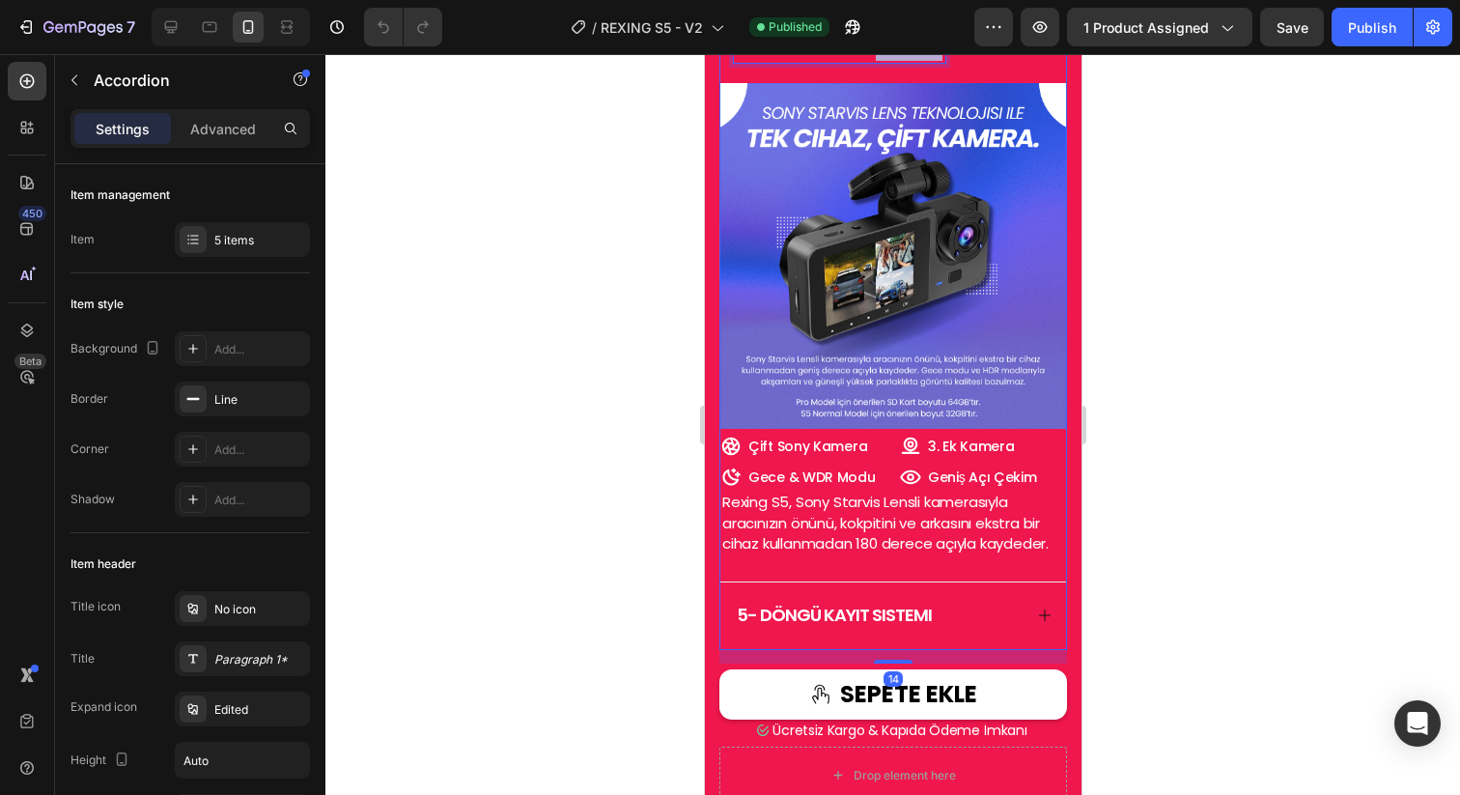
click at [885, 61] on span "4- sony starvıs kamera" at bounding box center [839, 49] width 206 height 24
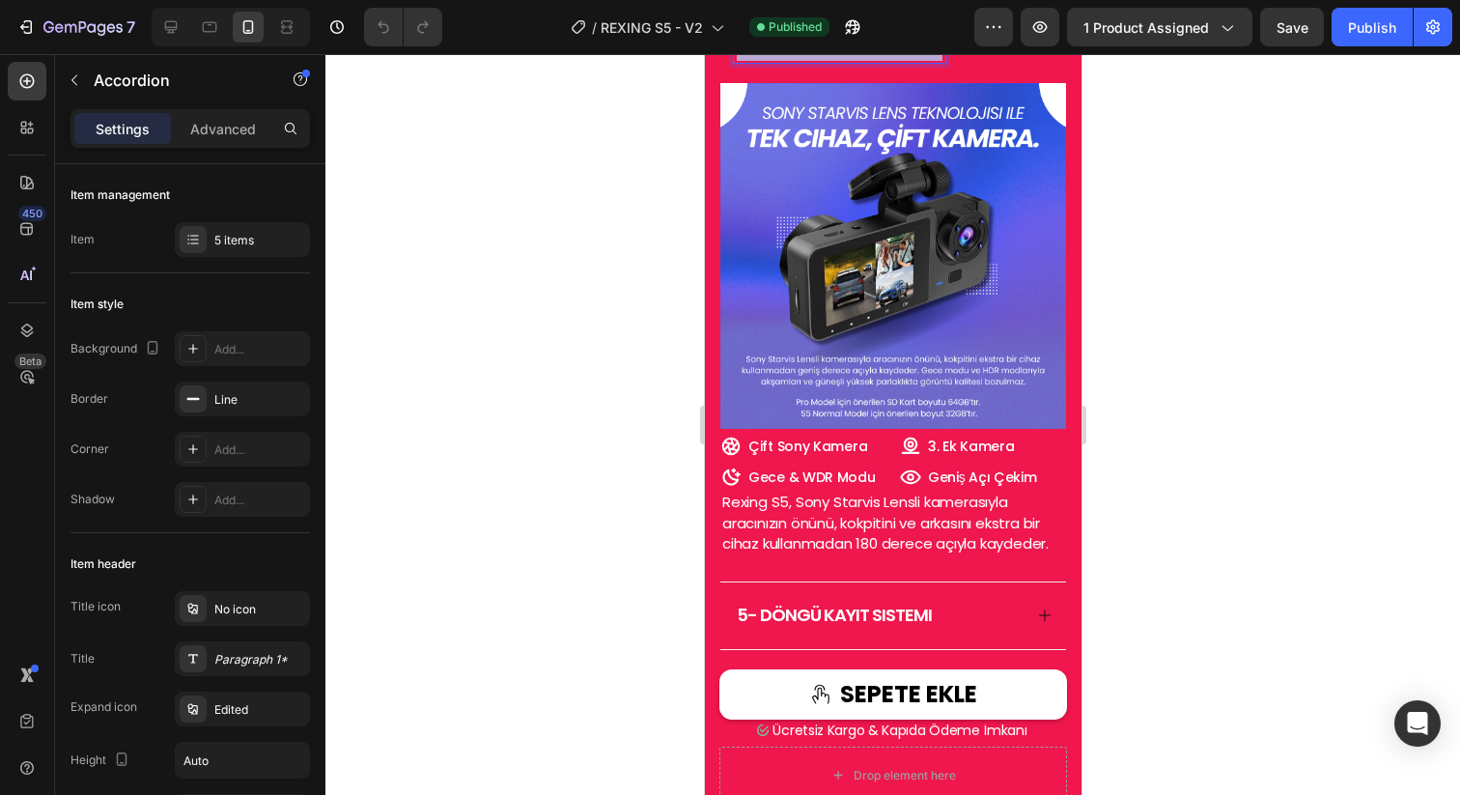
click at [885, 61] on span "4- sony starvıs kamera" at bounding box center [839, 49] width 206 height 24
copy span "4- sony starvıs kamera"
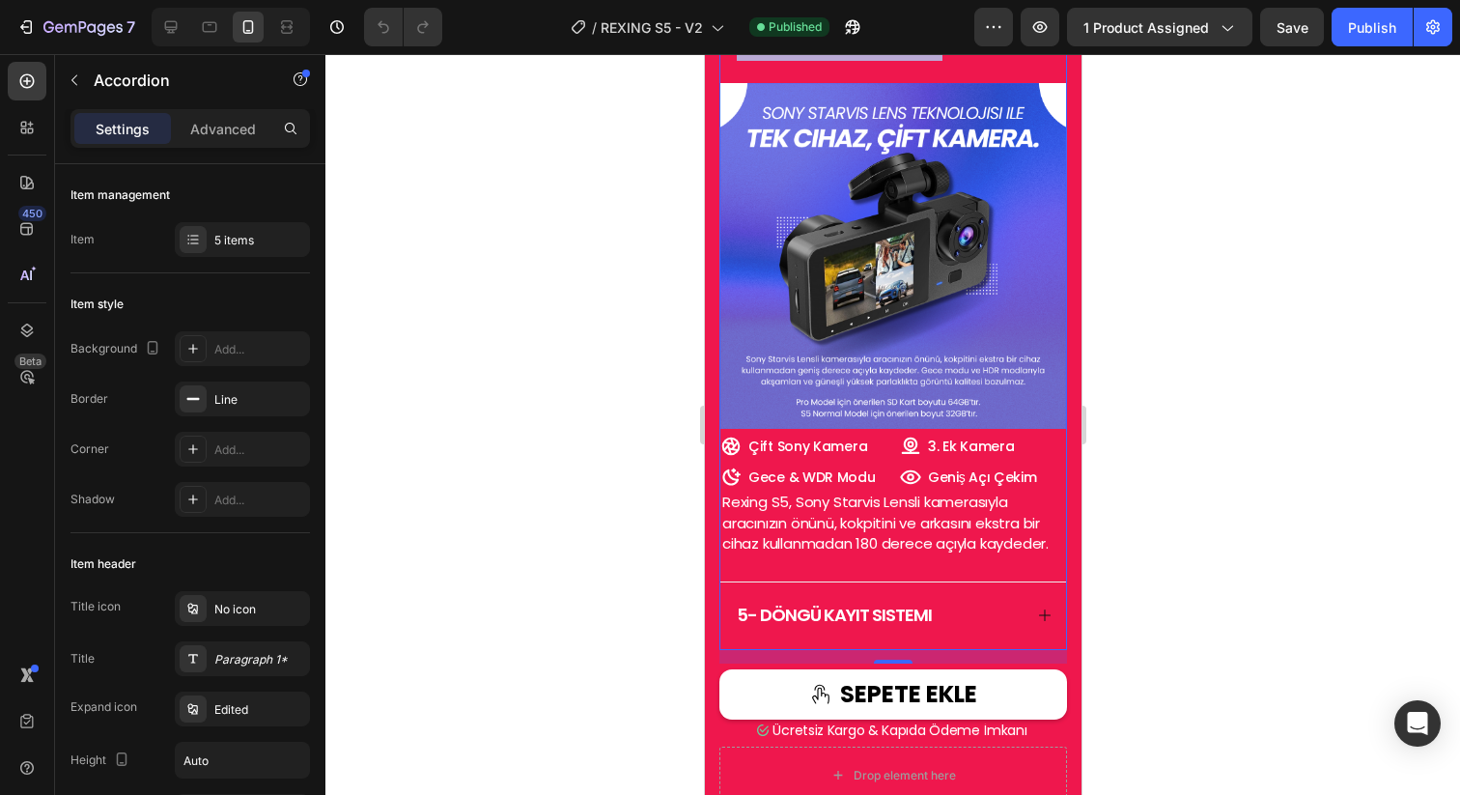
click at [872, 541] on span "Rexing S5, Sony Starvis Lensli kamerasıyla aracınızın önünü, kokpitini ve arkas…" at bounding box center [884, 522] width 326 height 63
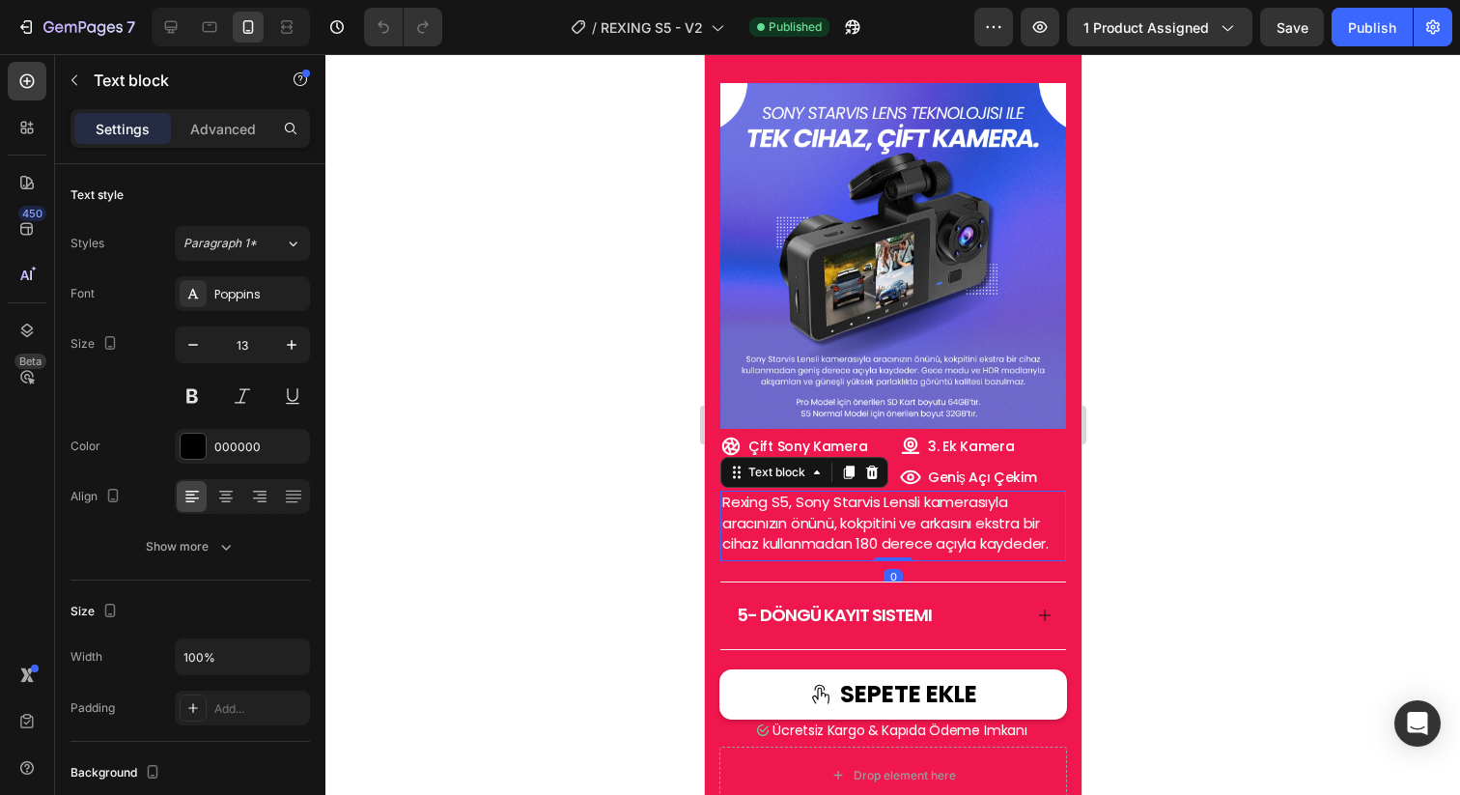
click at [872, 541] on span "Rexing S5, Sony Starvis Lensli kamerasıyla aracınızın önünü, kokpitini ve arkas…" at bounding box center [884, 522] width 326 height 63
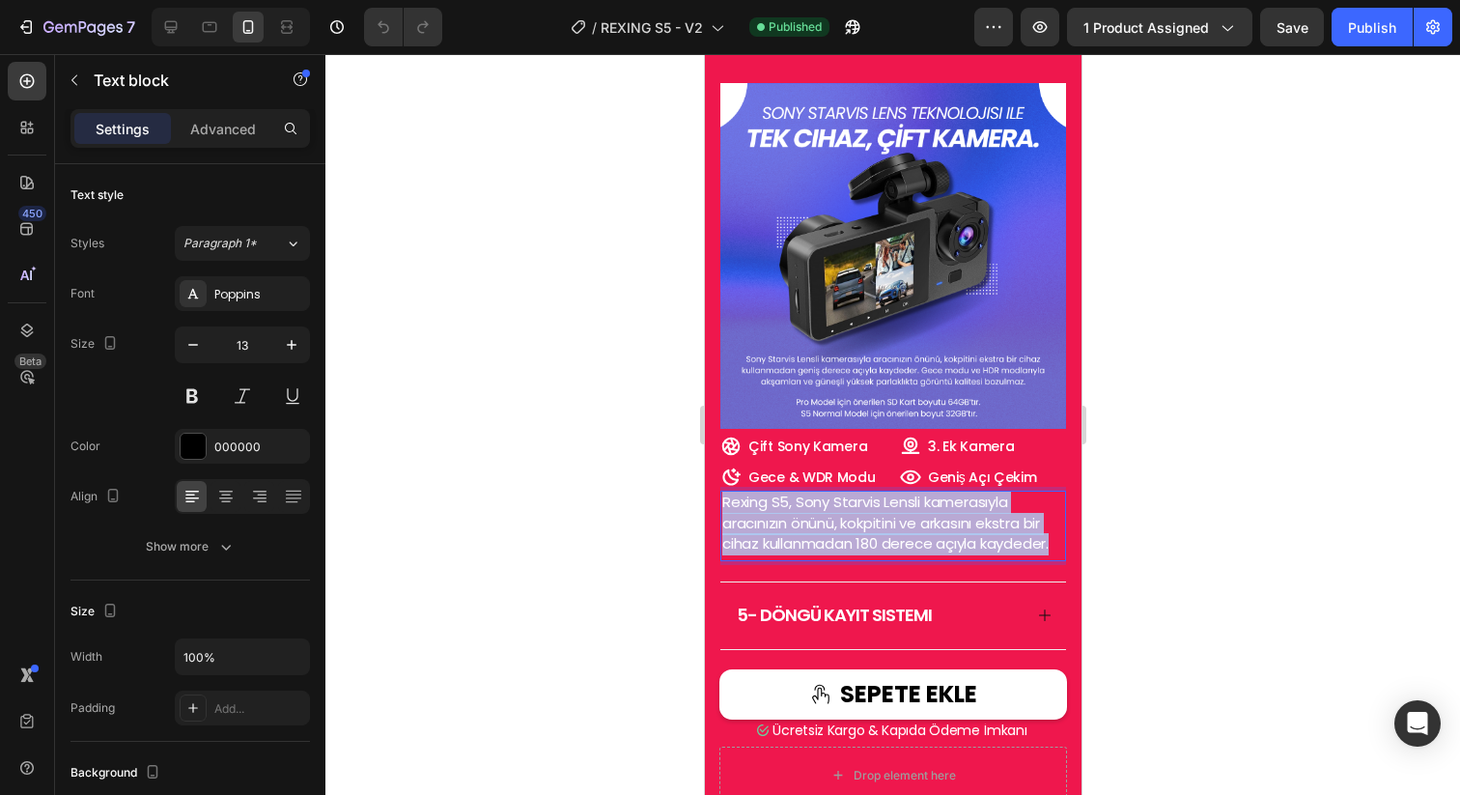
click at [872, 541] on span "Rexing S5, Sony Starvis Lensli kamerasıyla aracınızın önünü, kokpitini ve arkas…" at bounding box center [884, 522] width 326 height 63
copy span "Rexing S5, Sony Starvis Lensli kamerasıyla aracınızın önünü, kokpitini ve arkas…"
click at [1013, 646] on div "5- döngü kayıt sistemi" at bounding box center [892, 615] width 346 height 67
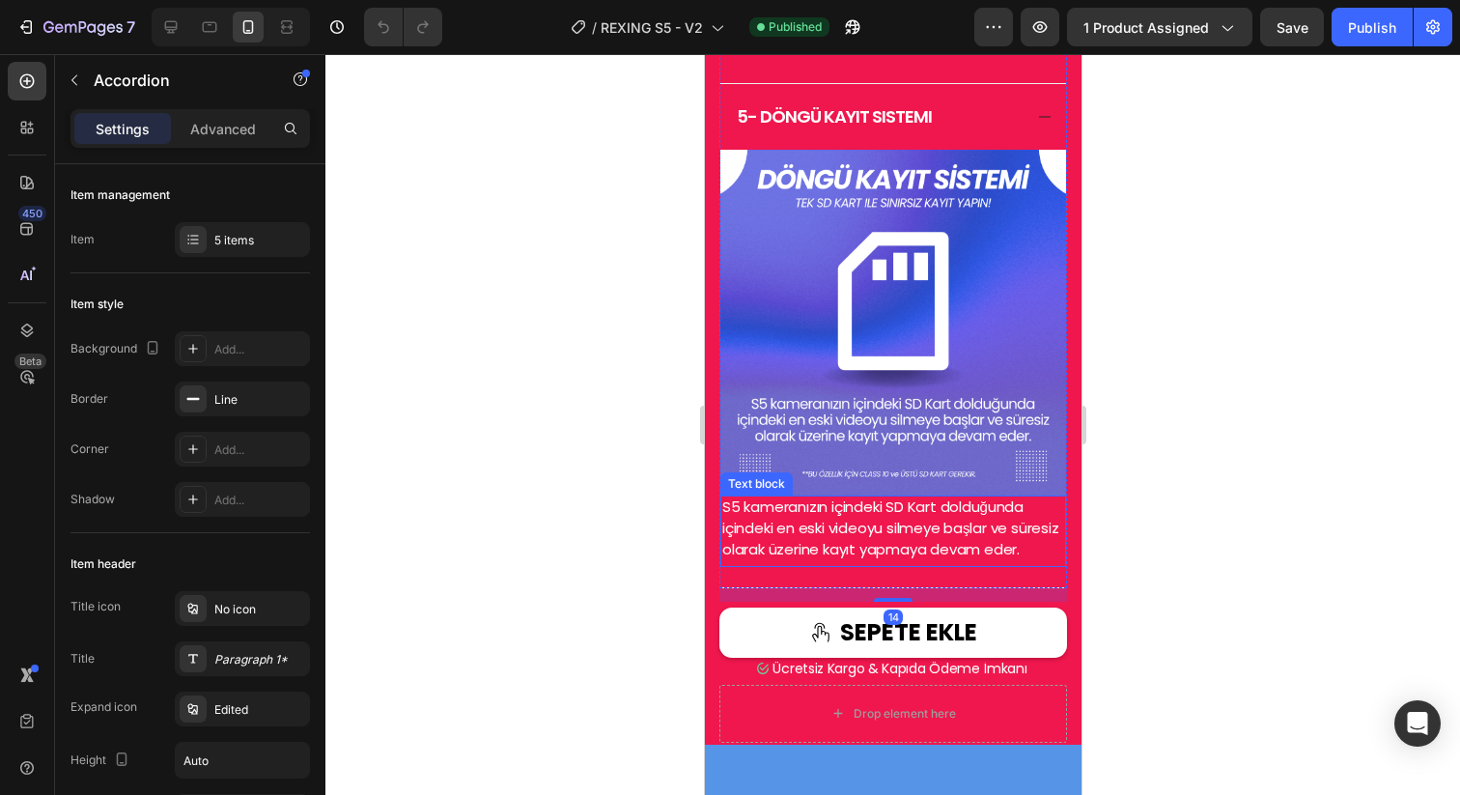
click at [920, 559] on span "S5 kameranızın içindeki SD Kart dolduğunda içindeki en eski videoyu silmeye baş…" at bounding box center [889, 527] width 337 height 63
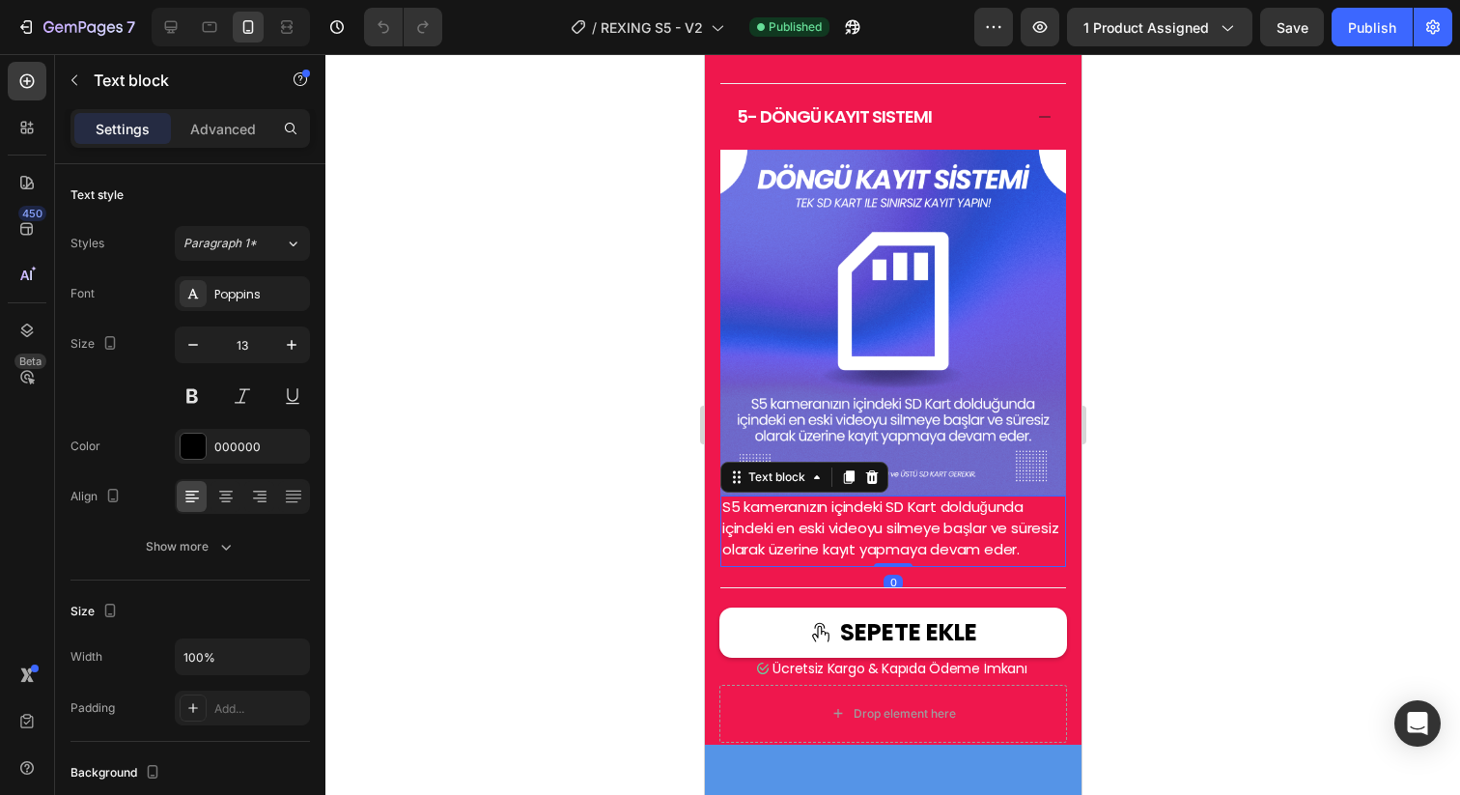
click at [920, 559] on span "S5 kameranızın içindeki SD Kart dolduğunda içindeki en eski videoyu silmeye baş…" at bounding box center [889, 527] width 337 height 63
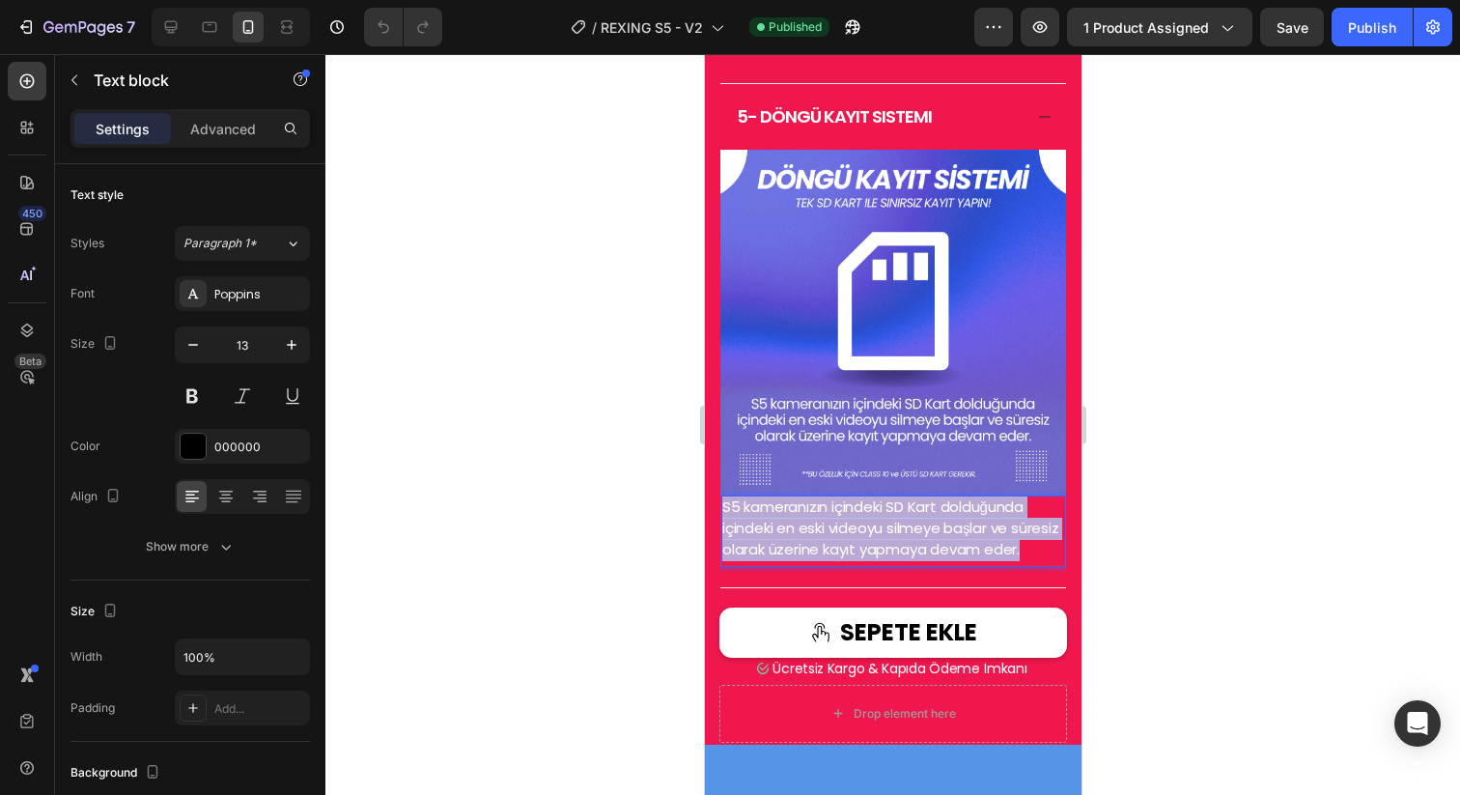
click at [920, 559] on span "S5 kameranızın içindeki SD Kart dolduğunda içindeki en eski videoyu silmeye baş…" at bounding box center [889, 527] width 337 height 63
copy span "S5 kameranızın içindeki SD Kart dolduğunda içindeki en eski videoyu silmeye baş…"
